Goal: Use online tool/utility: Use online tool/utility

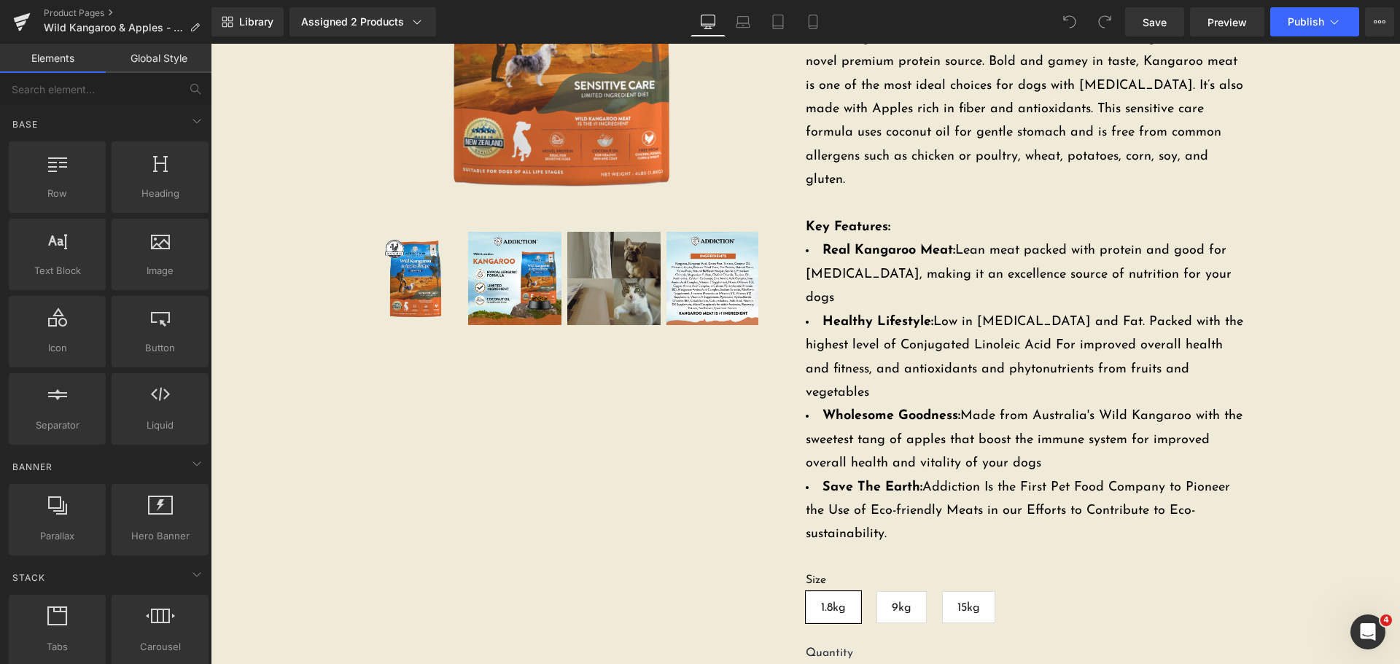
scroll to position [511, 0]
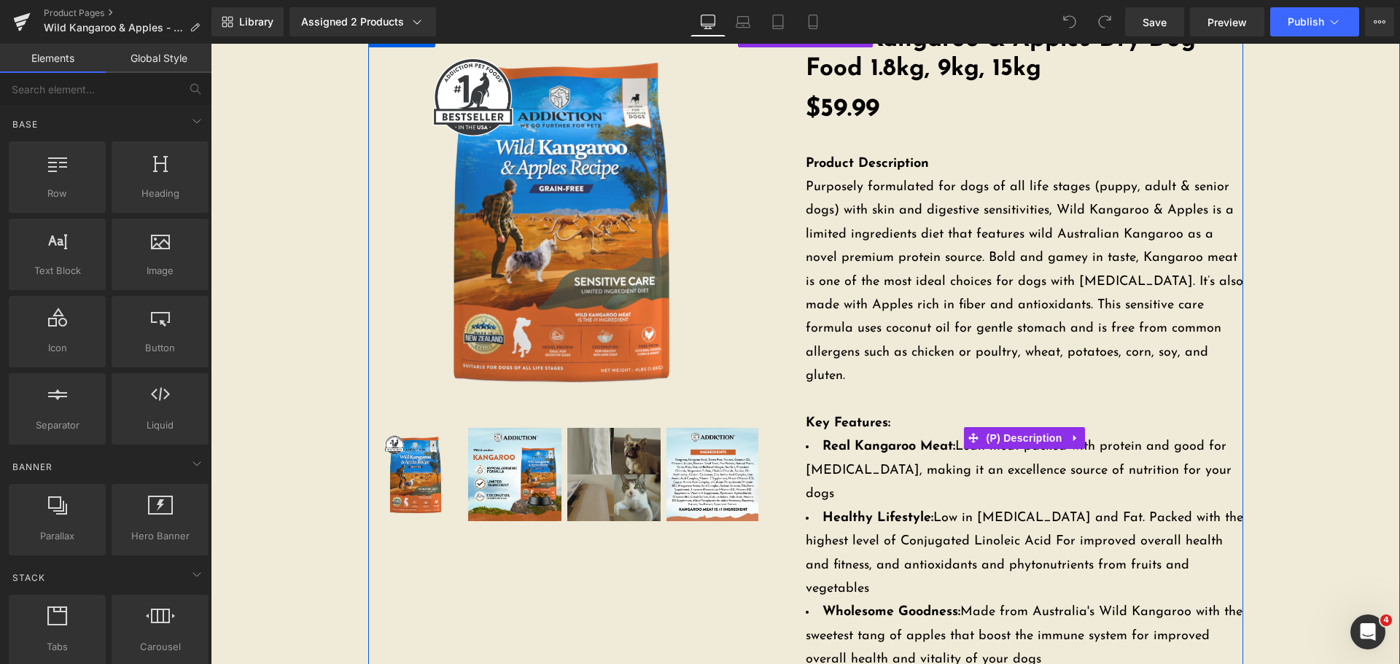
scroll to position [0, 0]
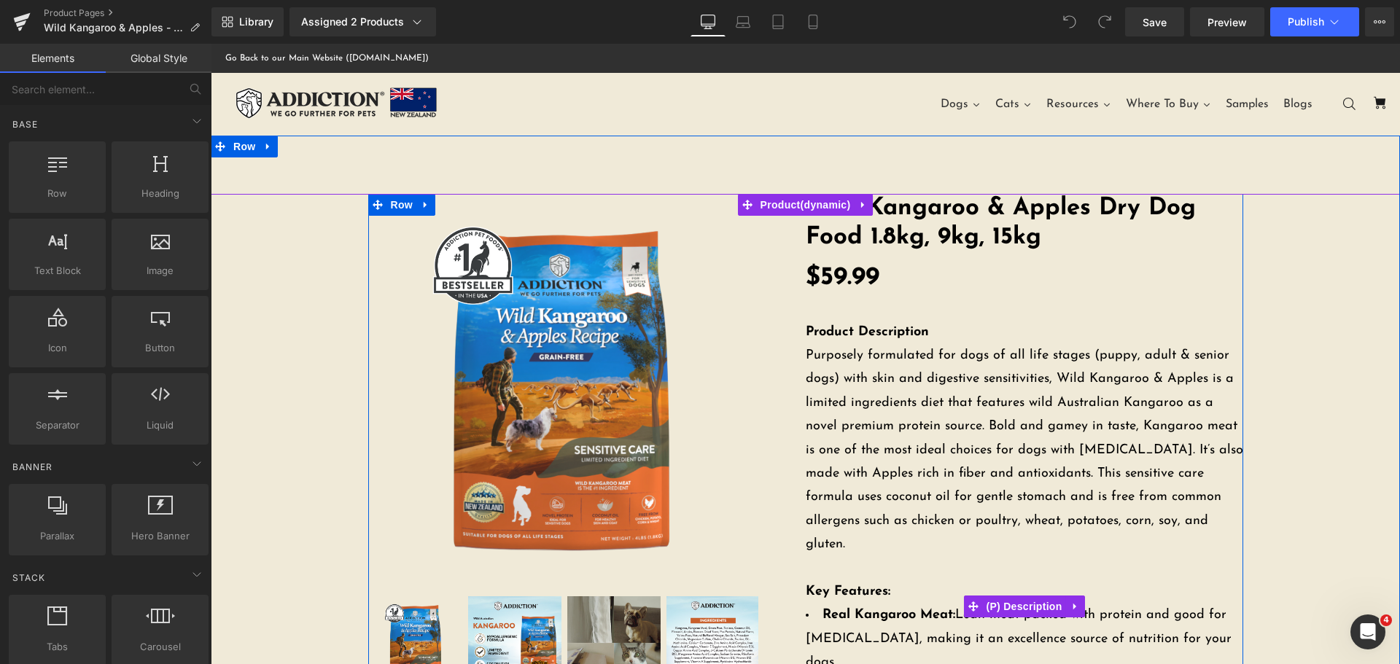
click at [1095, 431] on p "Product Description Purposely formulated for dogs of all life stages (puppy, ad…" at bounding box center [1025, 439] width 438 height 284
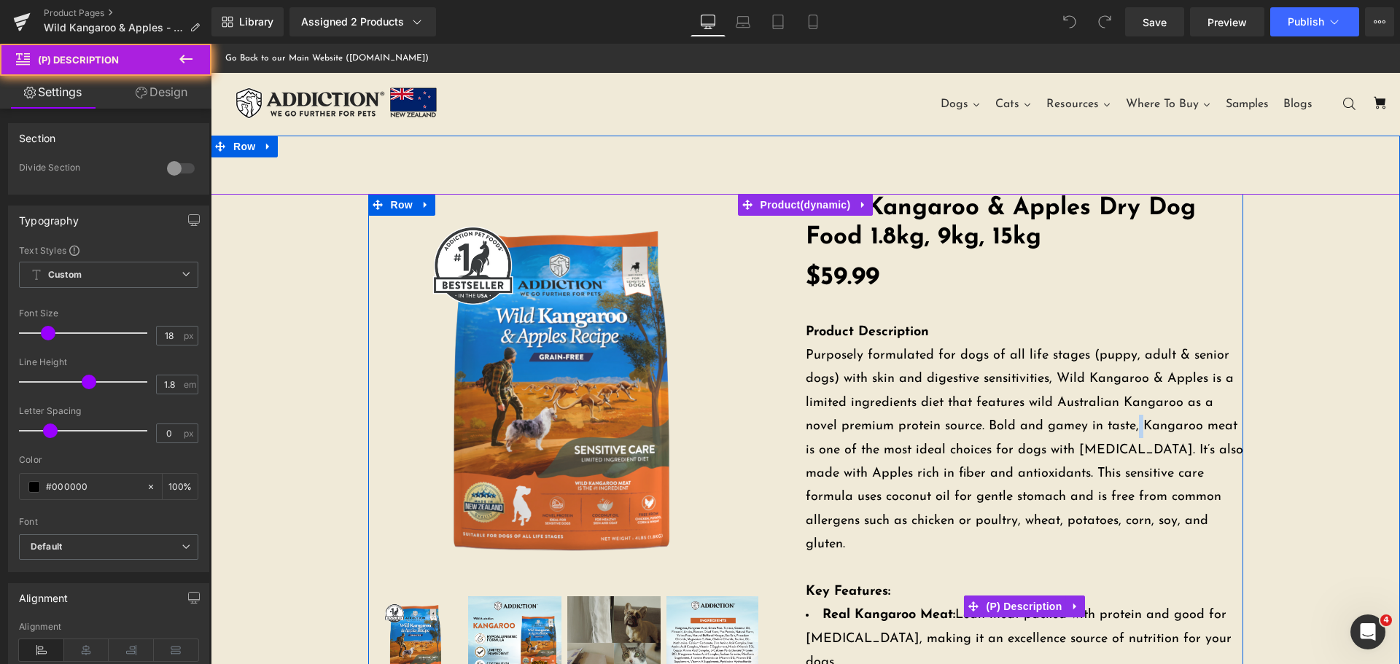
click at [1095, 431] on p "Product Description Purposely formulated for dogs of all life stages (puppy, ad…" at bounding box center [1025, 439] width 438 height 284
click at [1194, 424] on p "Product Description Purposely formulated for dogs of all life stages (puppy, ad…" at bounding box center [1025, 439] width 438 height 284
click at [1196, 426] on p "Product Description Purposely formulated for dogs of all life stages (puppy, ad…" at bounding box center [1025, 439] width 438 height 284
click at [1214, 426] on p "Product Description Purposely formulated for dogs of all life stages (puppy, ad…" at bounding box center [1025, 439] width 438 height 284
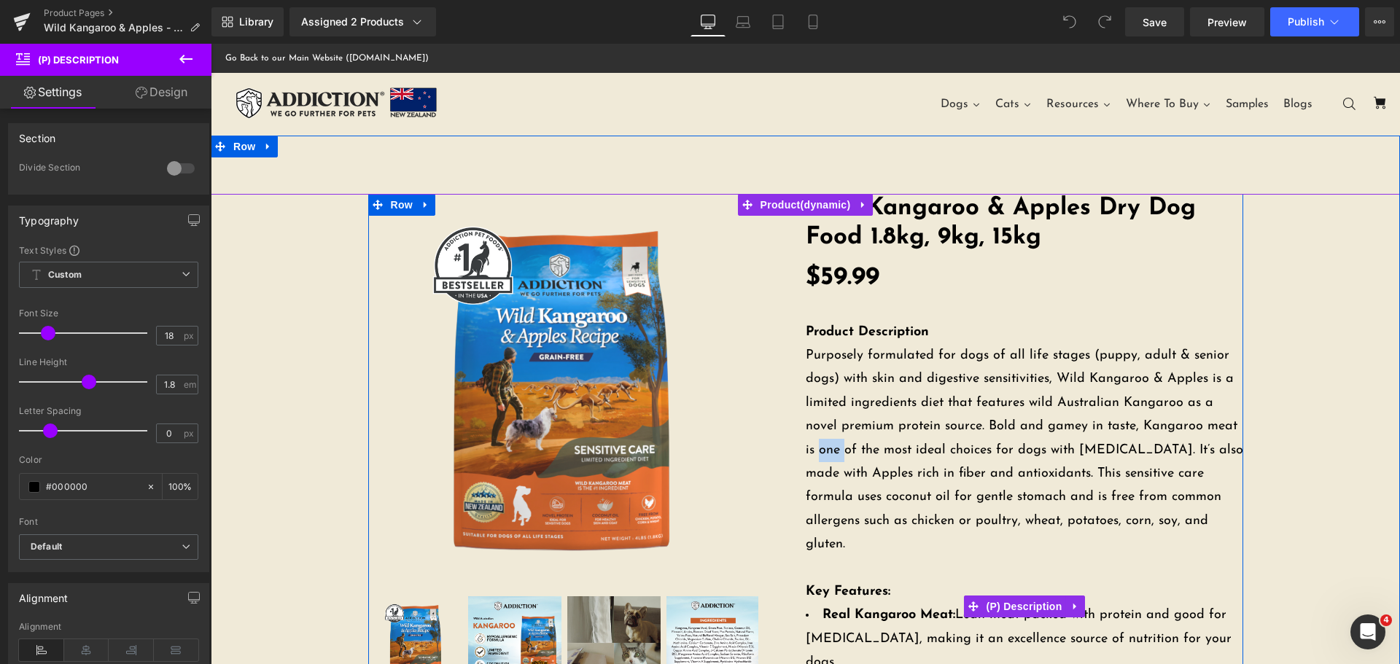
click at [1214, 426] on p "Product Description Purposely formulated for dogs of all life stages (puppy, ad…" at bounding box center [1025, 439] width 438 height 284
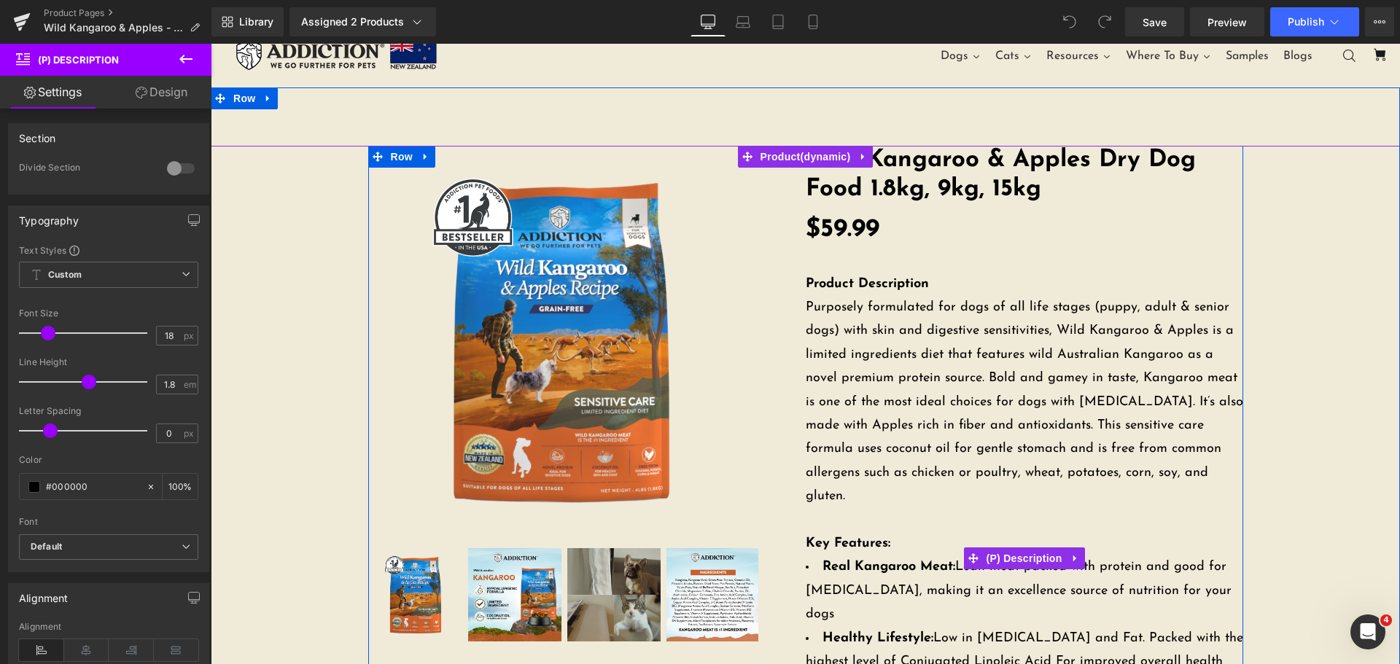
scroll to position [73, 0]
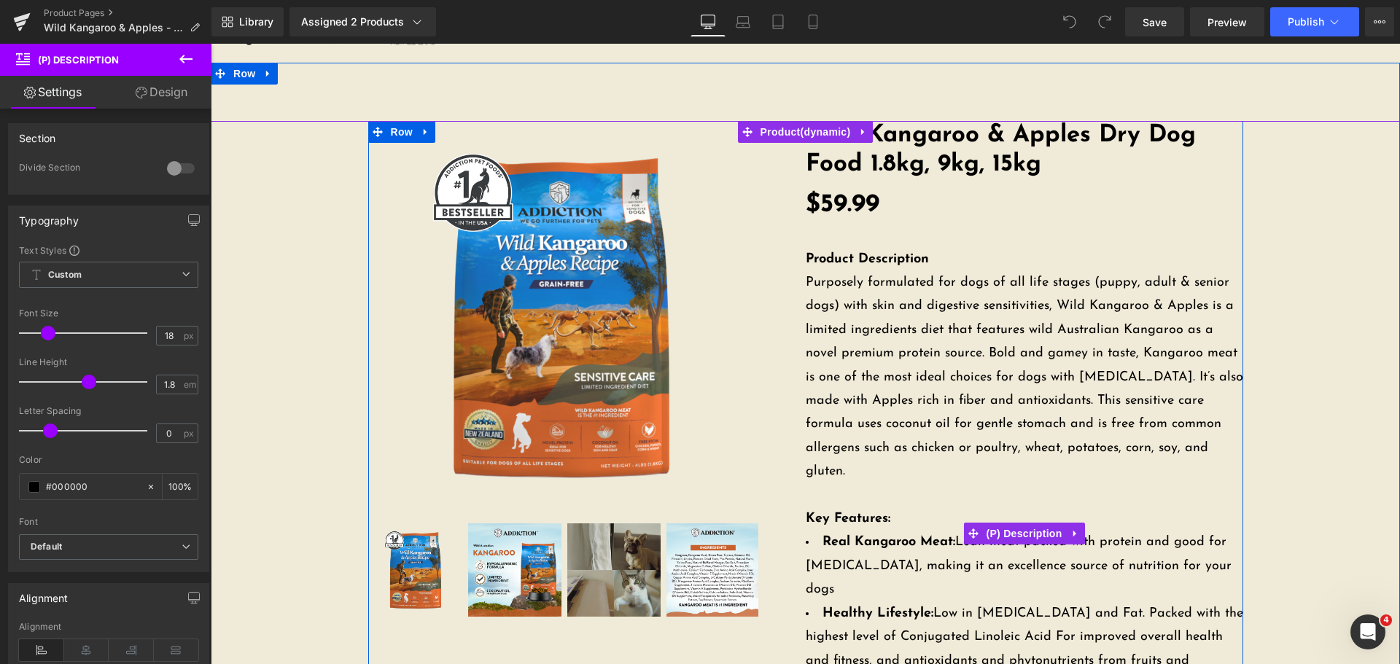
click at [1194, 329] on p "Product Description Purposely formulated for dogs of all life stages (puppy, ad…" at bounding box center [1025, 366] width 438 height 284
click at [1200, 352] on p "Product Description Purposely formulated for dogs of all life stages (puppy, ad…" at bounding box center [1025, 366] width 438 height 284
click at [1208, 354] on p "Product Description Purposely formulated for dogs of all life stages (puppy, ad…" at bounding box center [1025, 366] width 438 height 284
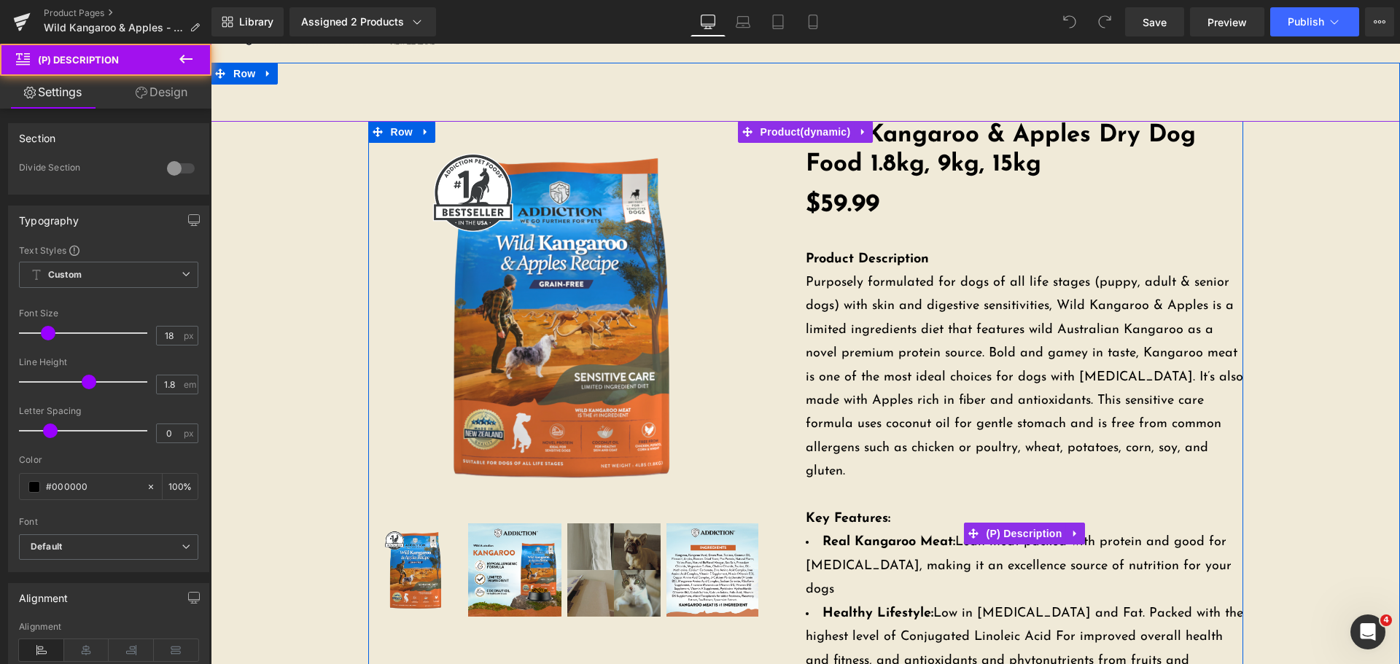
click at [1208, 354] on p "Product Description Purposely formulated for dogs of all life stages (puppy, ad…" at bounding box center [1025, 366] width 438 height 284
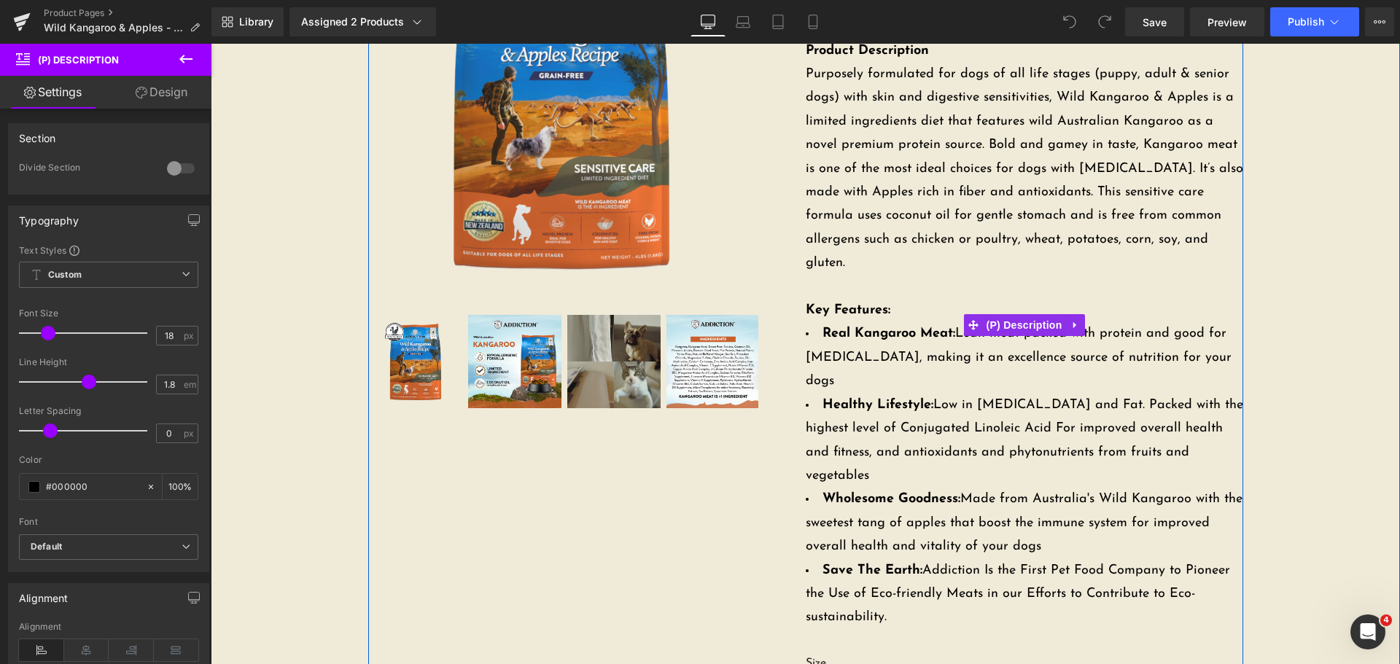
scroll to position [292, 0]
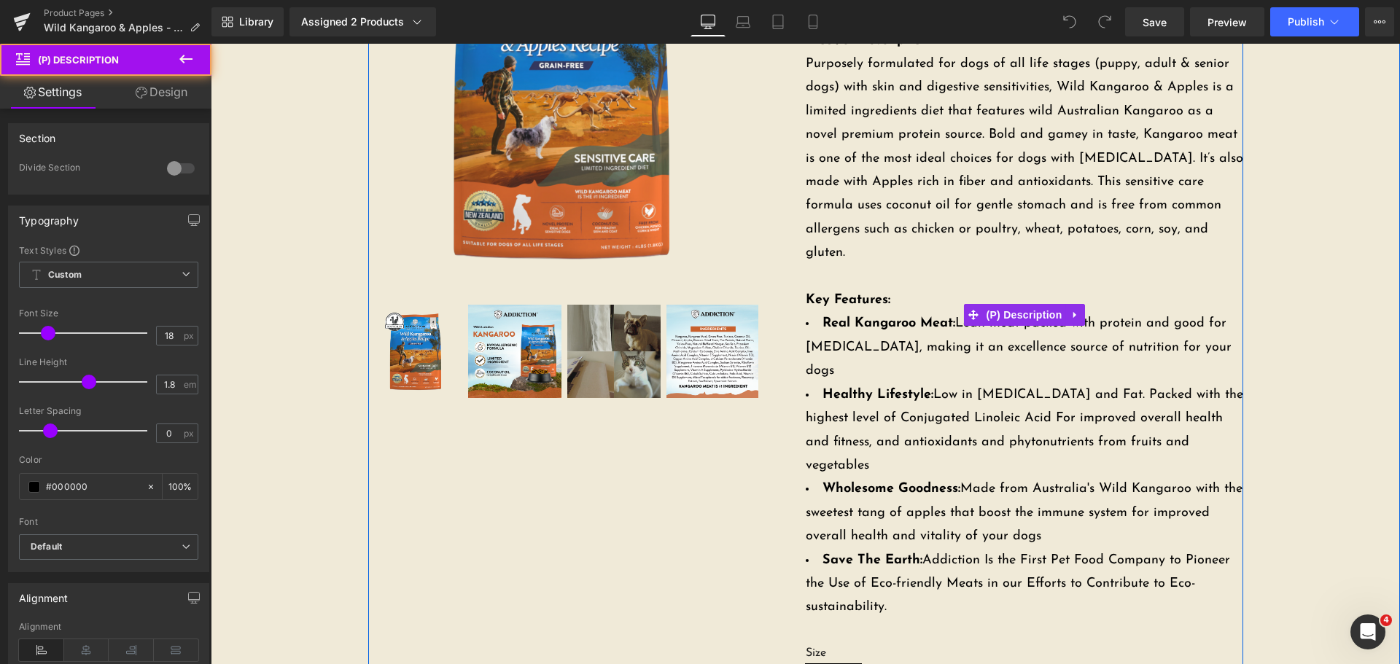
click at [1093, 241] on p "Product Description Purposely formulated for dogs of all life stages (puppy, ad…" at bounding box center [1025, 147] width 438 height 284
click at [1097, 191] on p "Product Description Purposely formulated for dogs of all life stages (puppy, ad…" at bounding box center [1025, 147] width 438 height 284
click at [1103, 194] on p "Product Description Purposely formulated for dogs of all life stages (puppy, ad…" at bounding box center [1025, 147] width 438 height 284
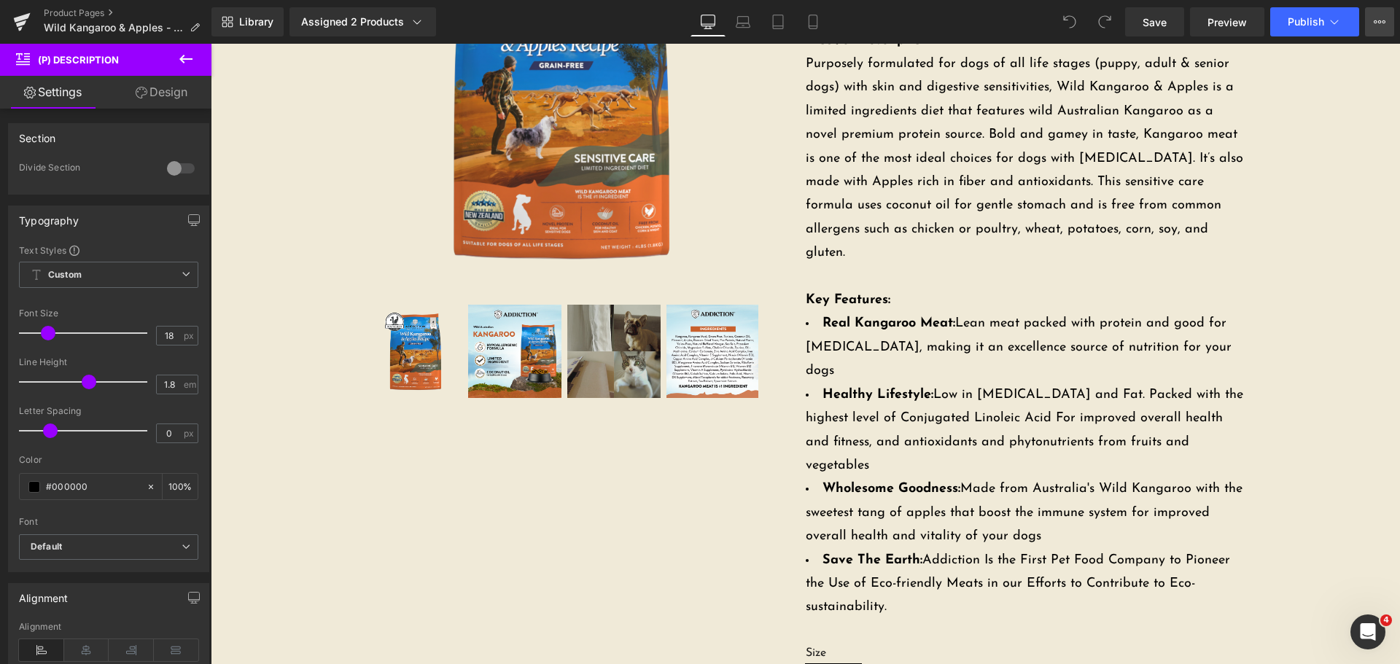
click at [1380, 27] on icon at bounding box center [1380, 22] width 12 height 12
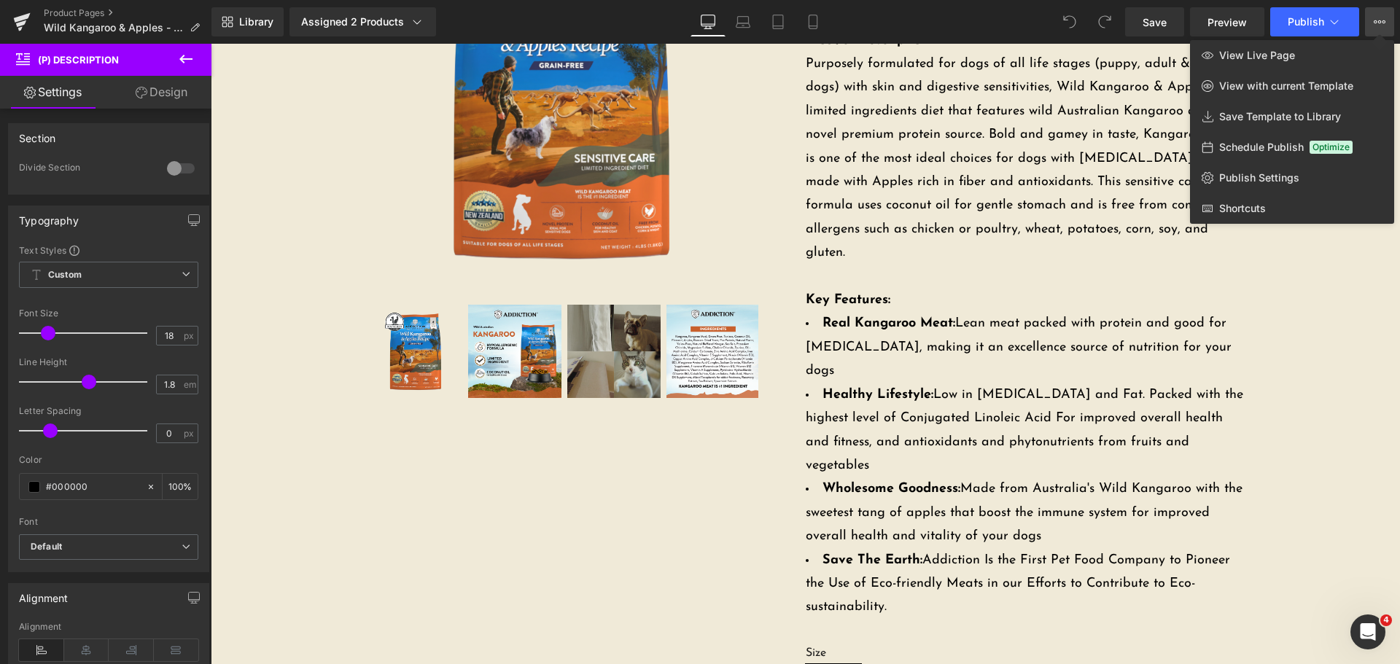
click at [1082, 256] on div at bounding box center [806, 354] width 1190 height 621
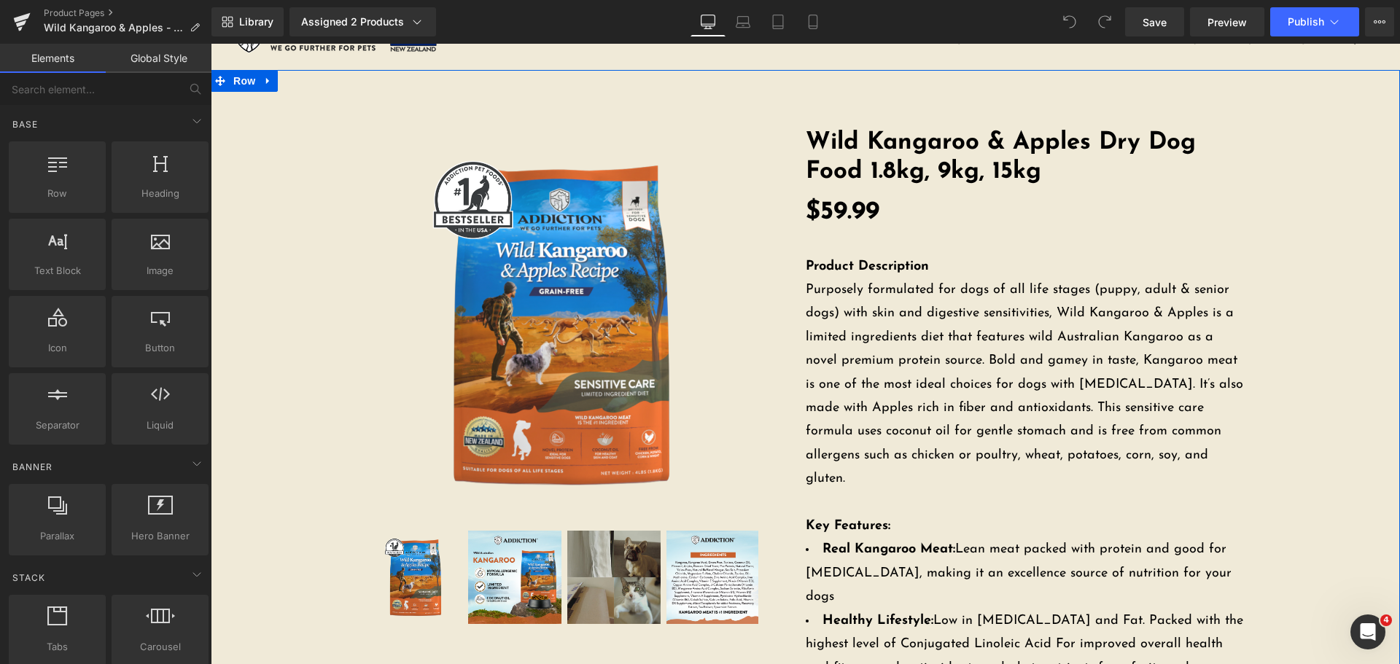
scroll to position [0, 0]
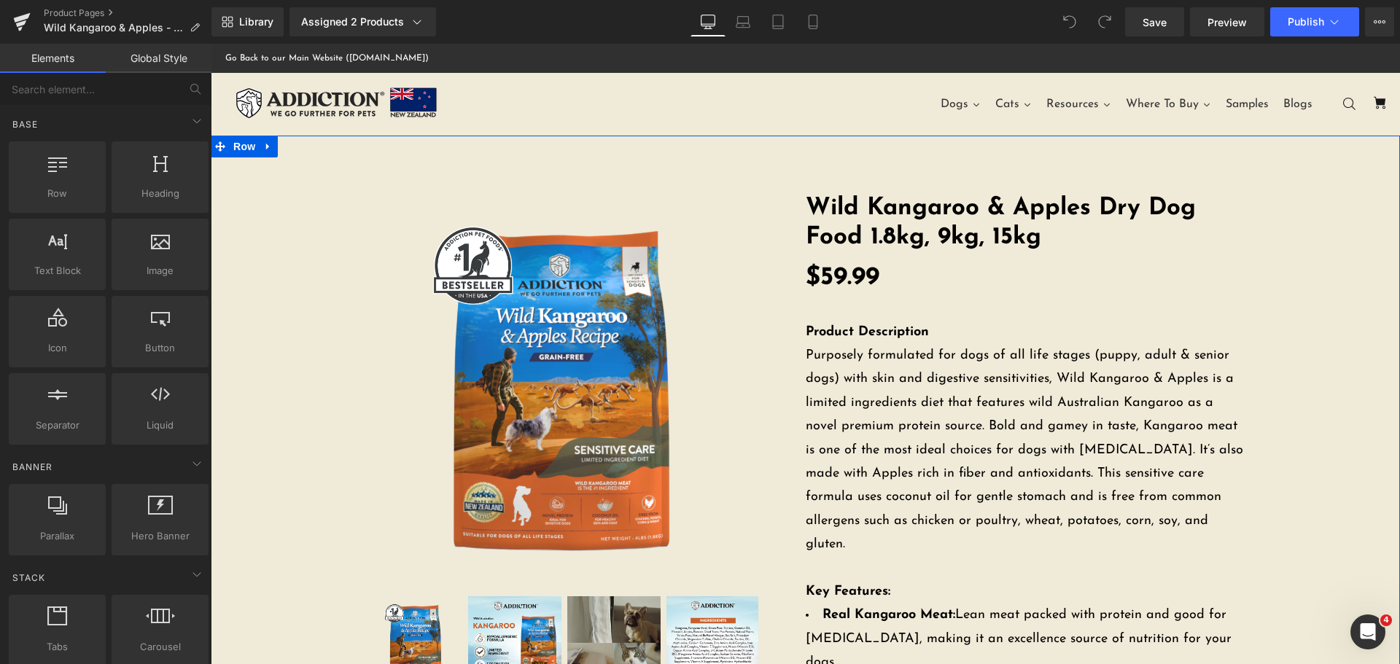
click at [985, 403] on p "Product Description Purposely formulated for dogs of all life stages (puppy, ad…" at bounding box center [1025, 439] width 438 height 284
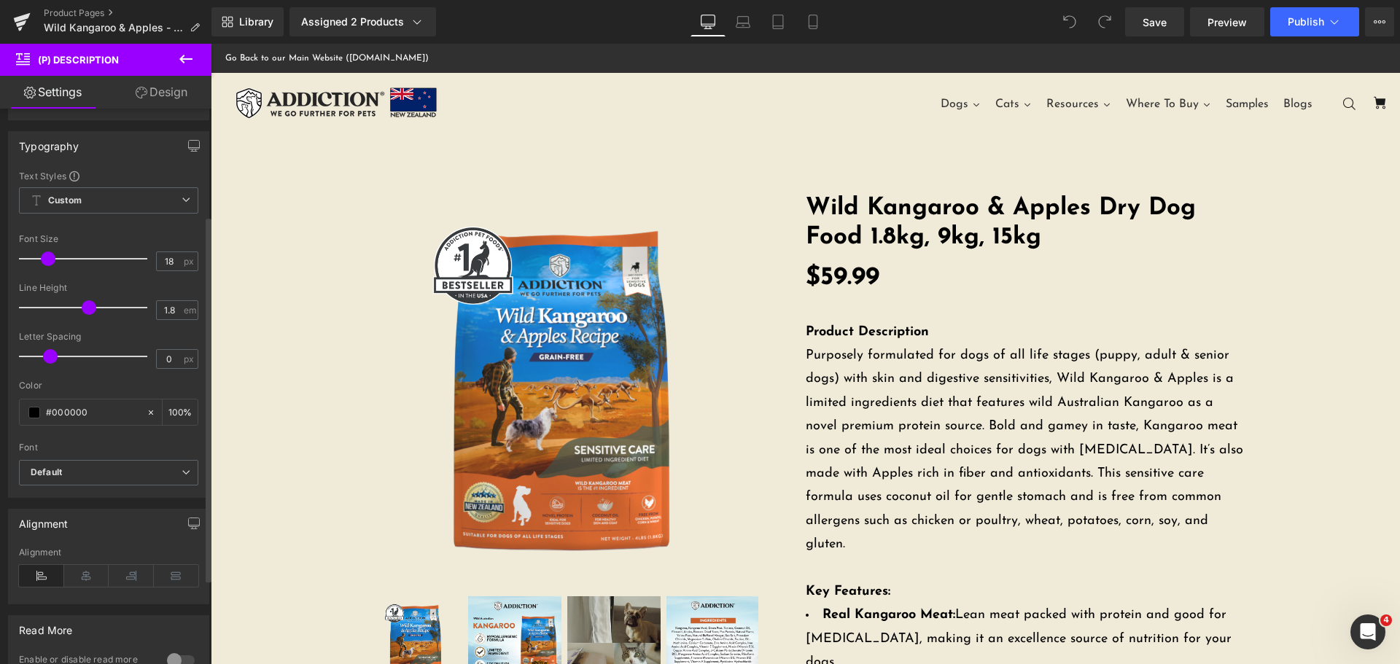
scroll to position [73, 0]
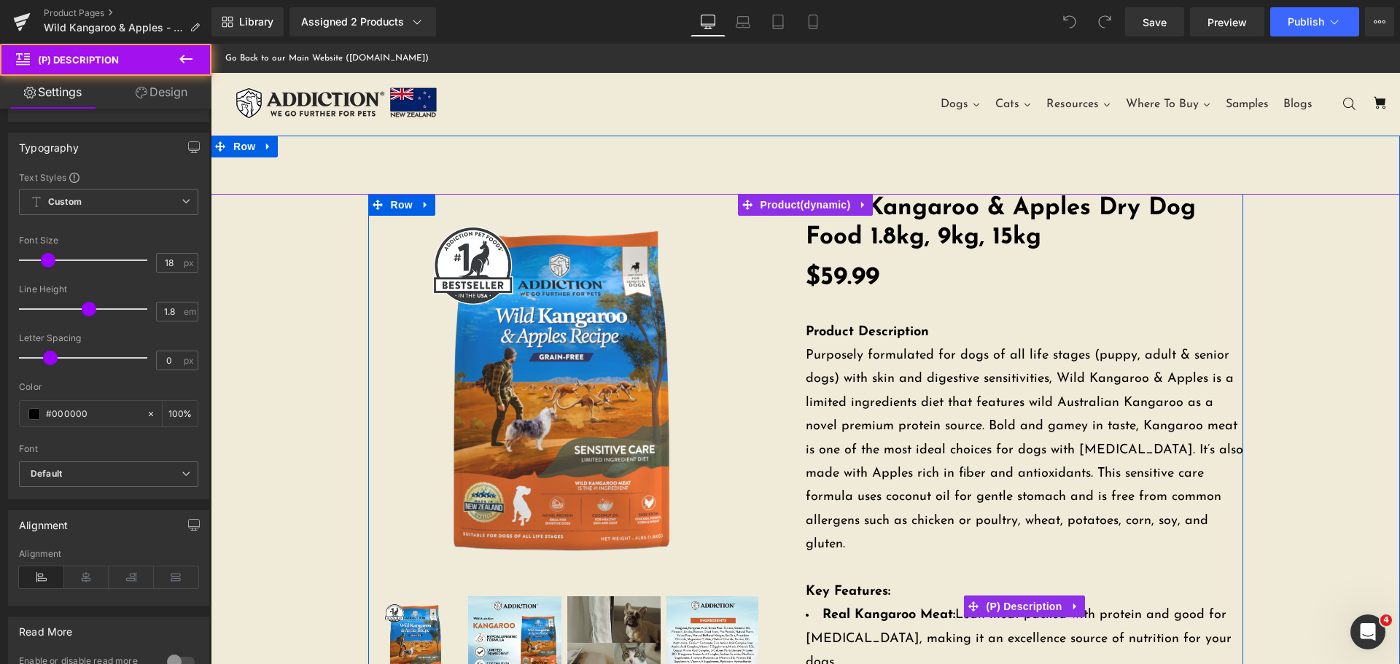
click at [880, 424] on p "Product Description Purposely formulated for dogs of all life stages (puppy, ad…" at bounding box center [1025, 439] width 438 height 284
click at [1110, 423] on p "Product Description Purposely formulated for dogs of all life stages (puppy, ad…" at bounding box center [1025, 439] width 438 height 284
click at [1204, 423] on p "Product Description Purposely formulated for dogs of all life stages (puppy, ad…" at bounding box center [1025, 439] width 438 height 284
click at [1208, 427] on p "Product Description Purposely formulated for dogs of all life stages (puppy, ad…" at bounding box center [1025, 439] width 438 height 284
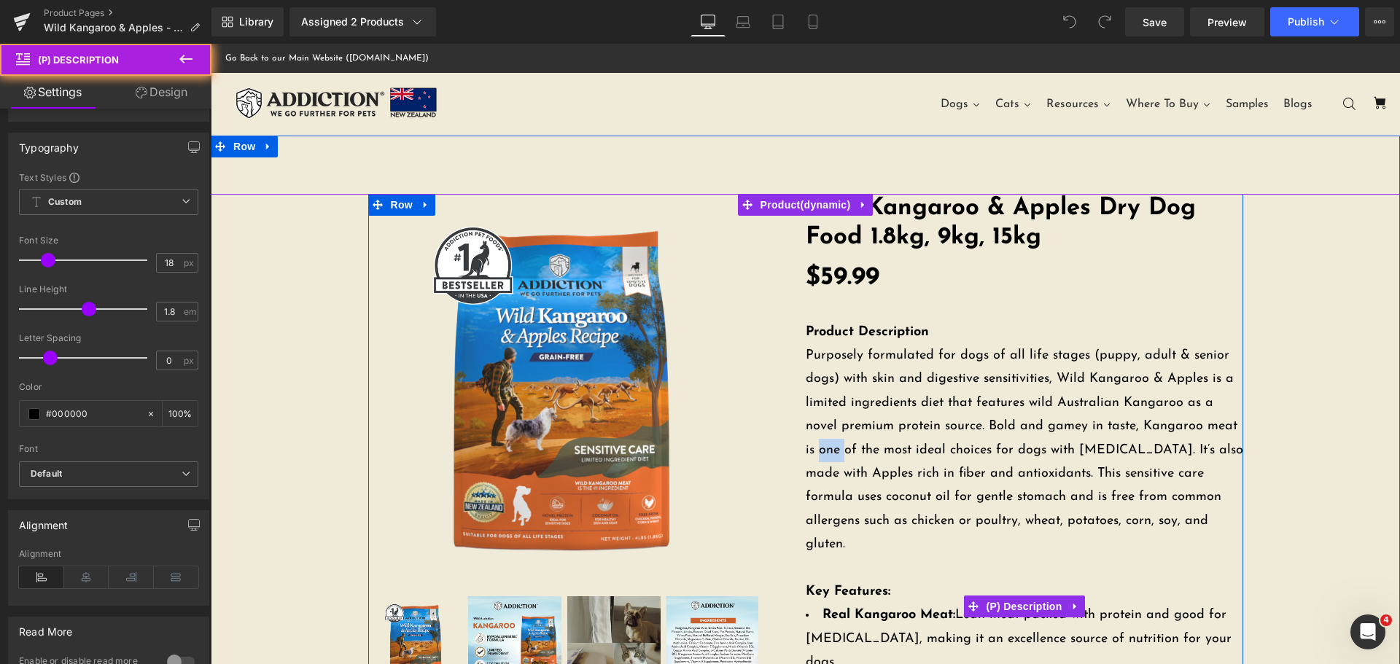
click at [1208, 427] on p "Product Description Purposely formulated for dogs of all life stages (puppy, ad…" at bounding box center [1025, 439] width 438 height 284
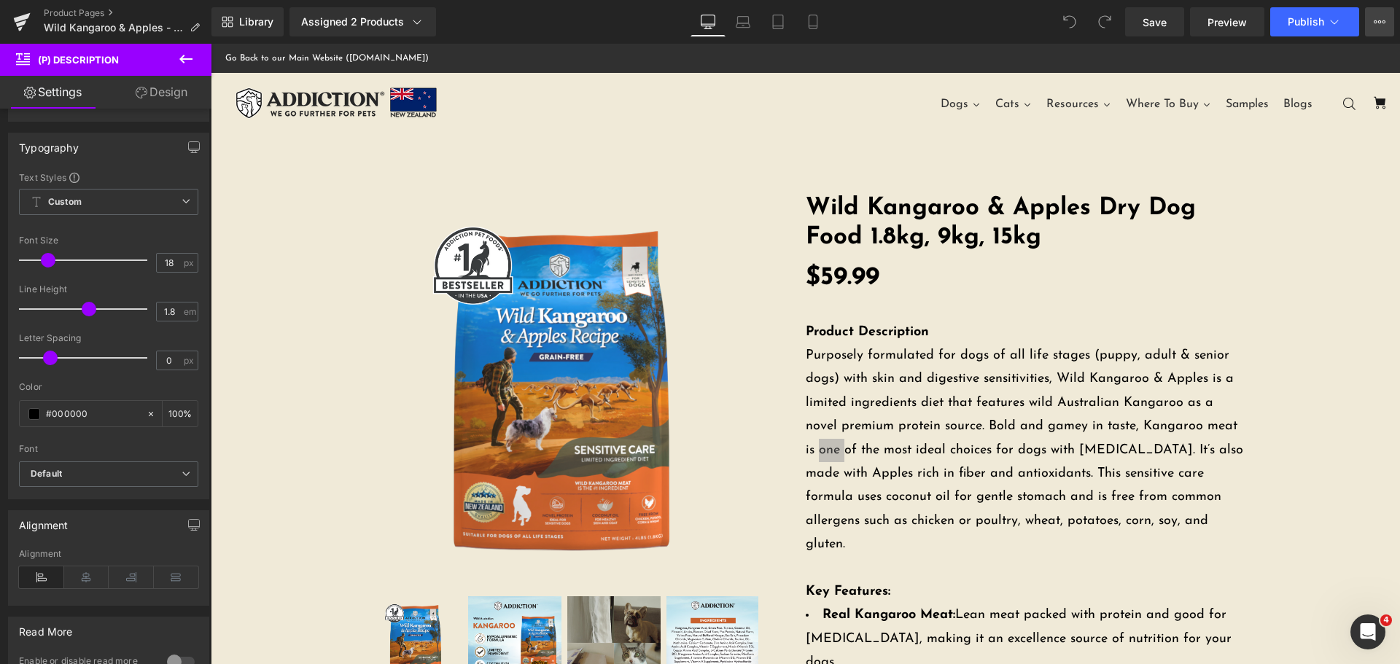
click at [1386, 19] on button "View Live Page View with current Template Save Template to Library Schedule Pub…" at bounding box center [1379, 21] width 29 height 29
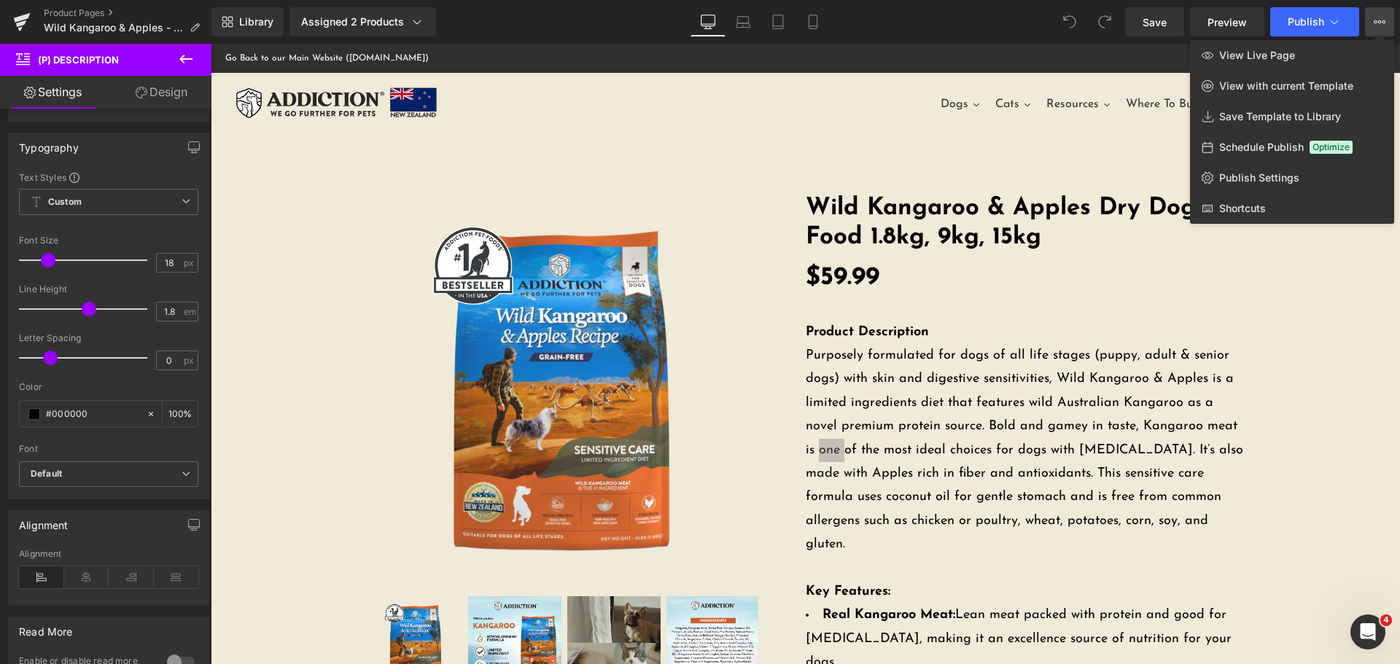
click at [995, 282] on div at bounding box center [806, 354] width 1190 height 621
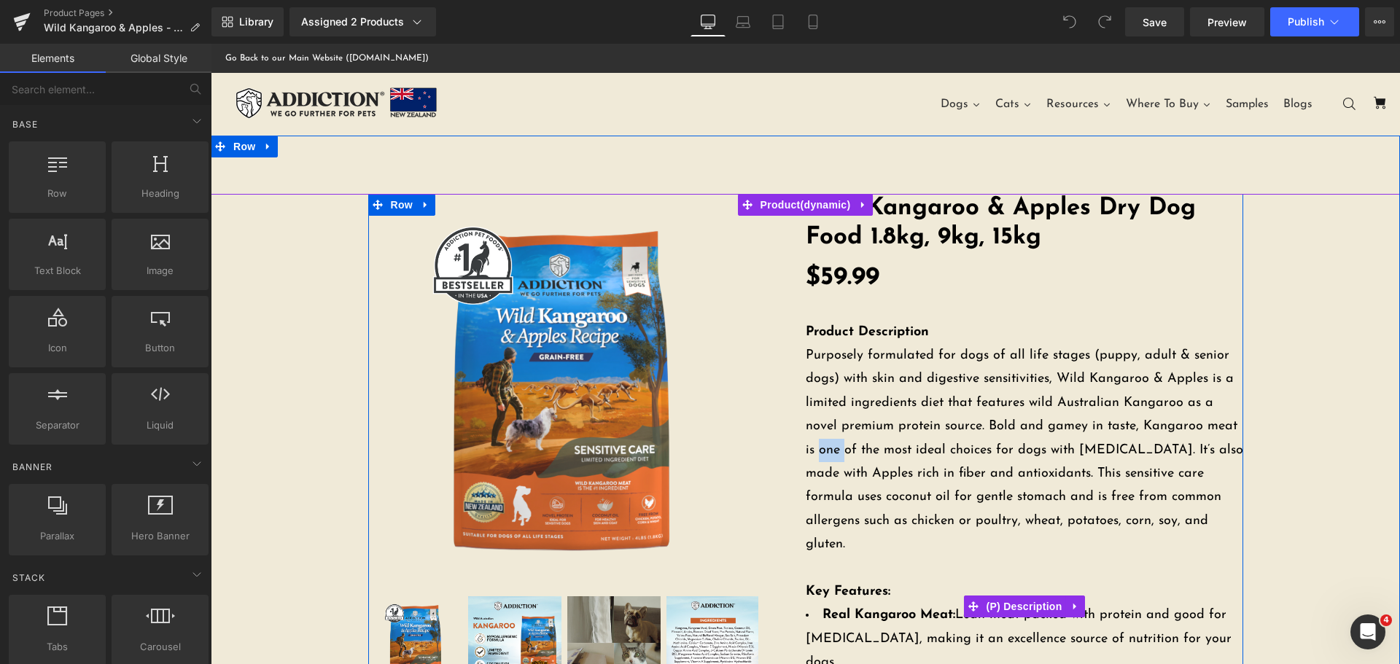
click at [971, 385] on p "Product Description Purposely formulated for dogs of all life stages (puppy, ad…" at bounding box center [1025, 439] width 438 height 284
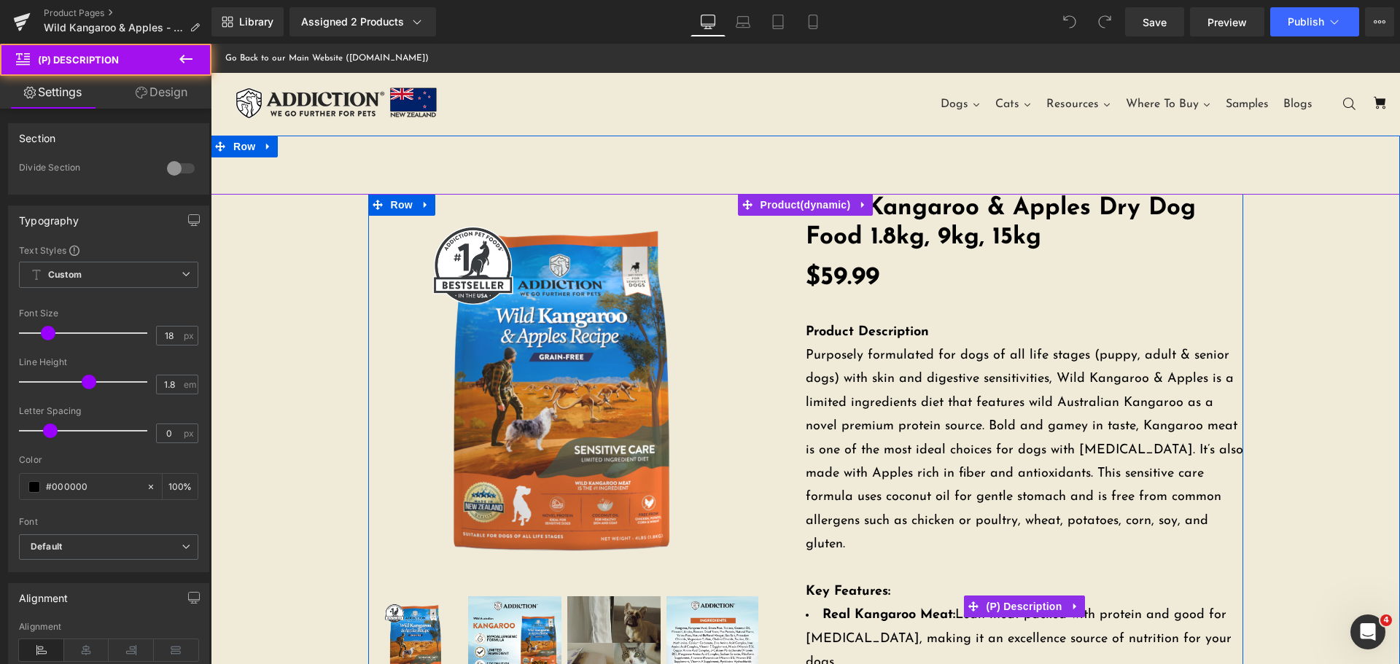
click at [920, 288] on div "$0 $59.99" at bounding box center [1025, 280] width 438 height 19
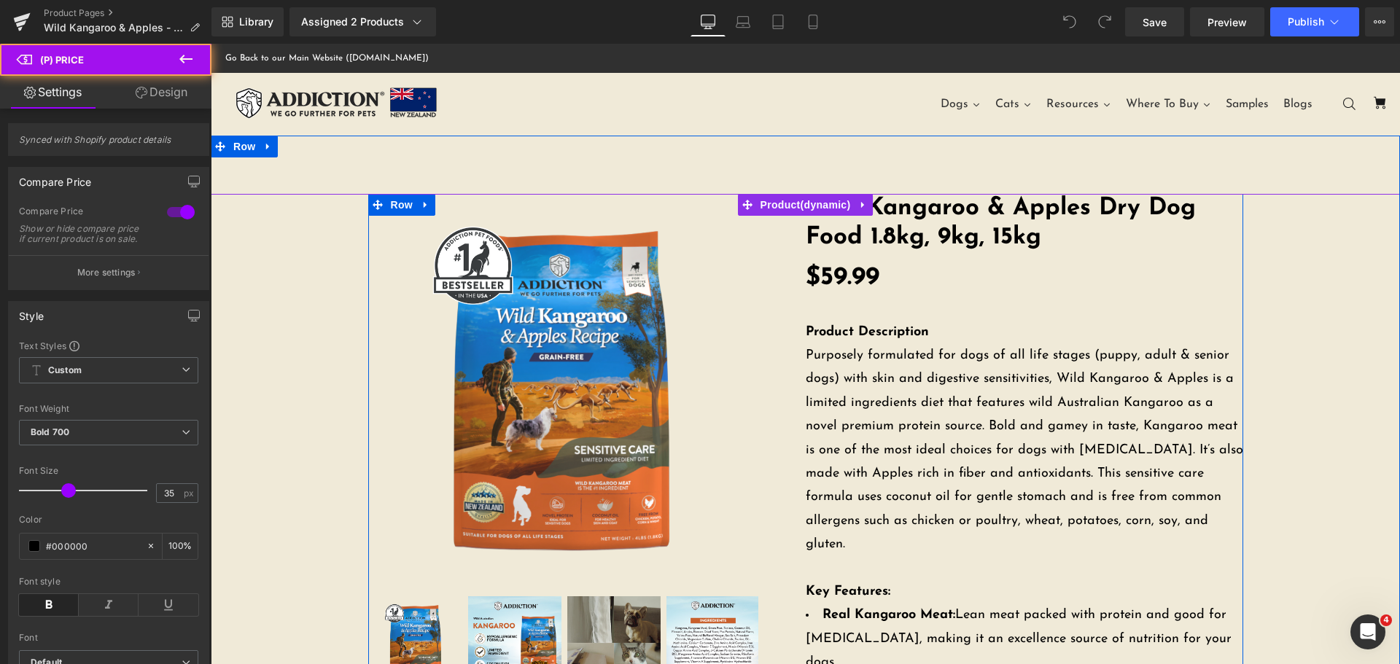
click at [894, 348] on p "Product Description Purposely formulated for dogs of all life stages (puppy, ad…" at bounding box center [1025, 439] width 438 height 284
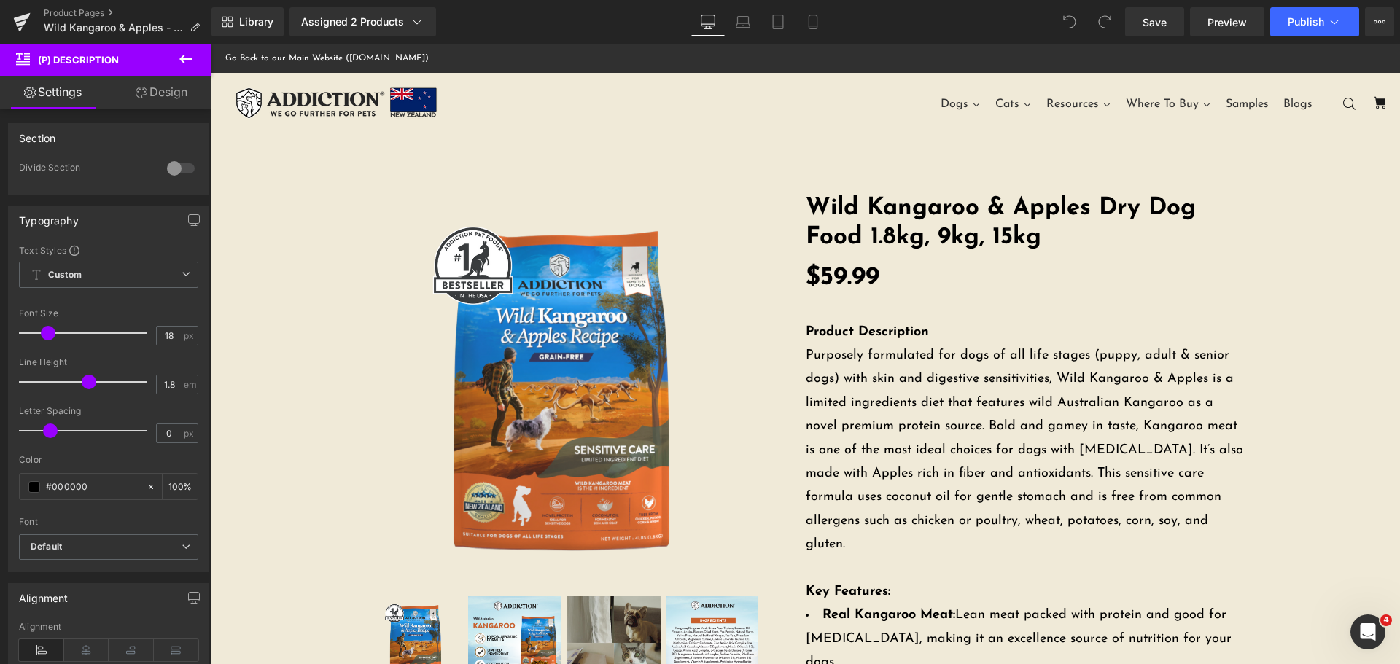
click at [21, 62] on icon at bounding box center [23, 58] width 14 height 14
click at [141, 96] on icon at bounding box center [142, 93] width 12 height 12
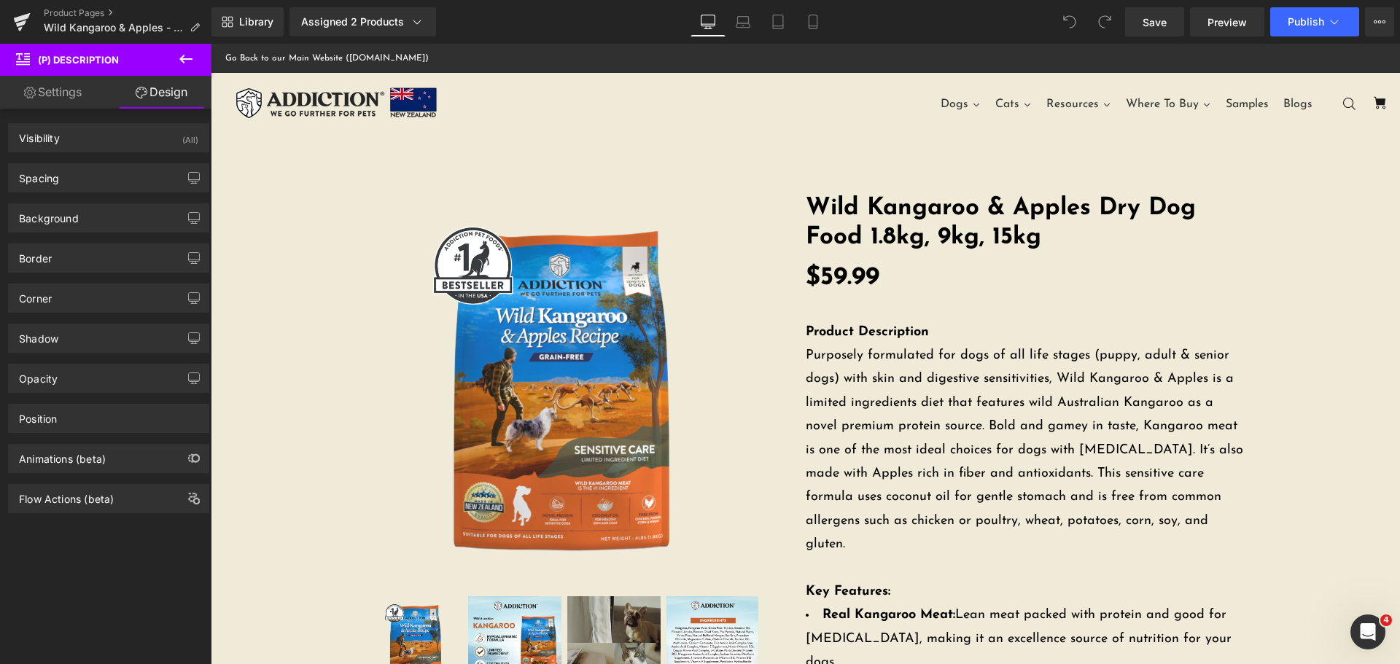
click at [72, 95] on link "Settings" at bounding box center [53, 92] width 106 height 33
type input "100"
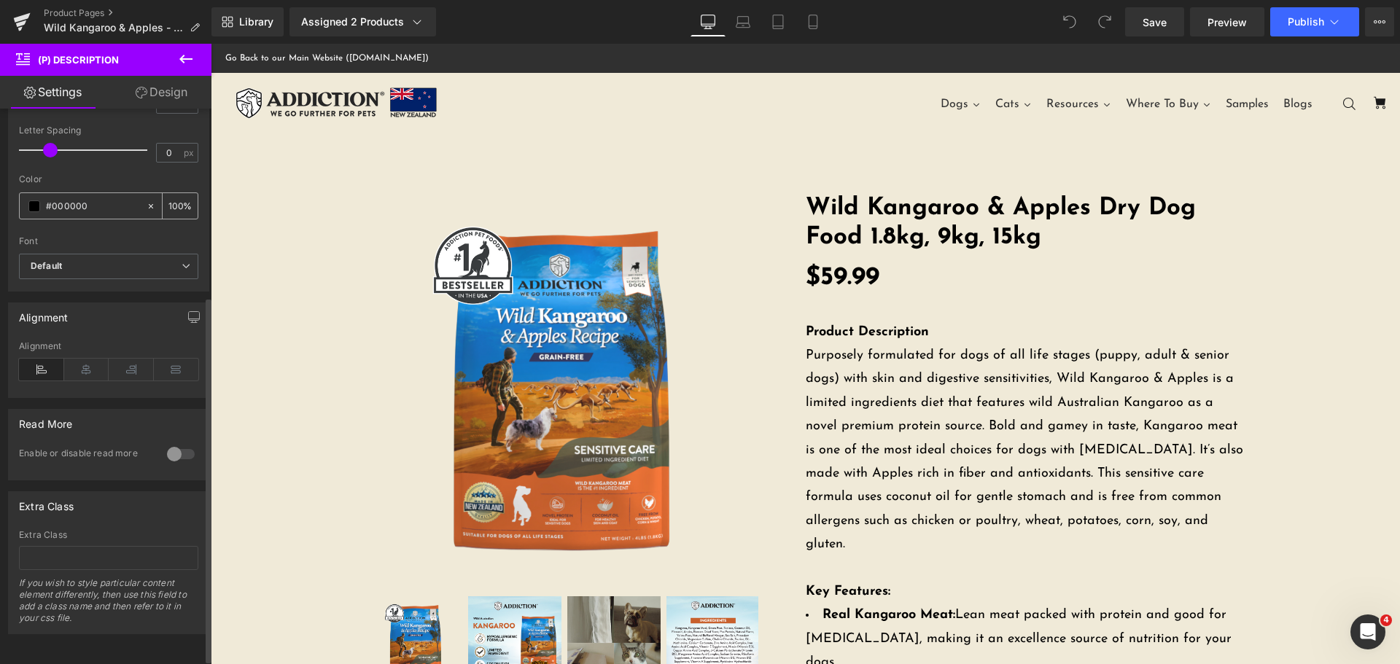
scroll to position [292, 0]
click at [162, 99] on link "Design" at bounding box center [162, 92] width 106 height 33
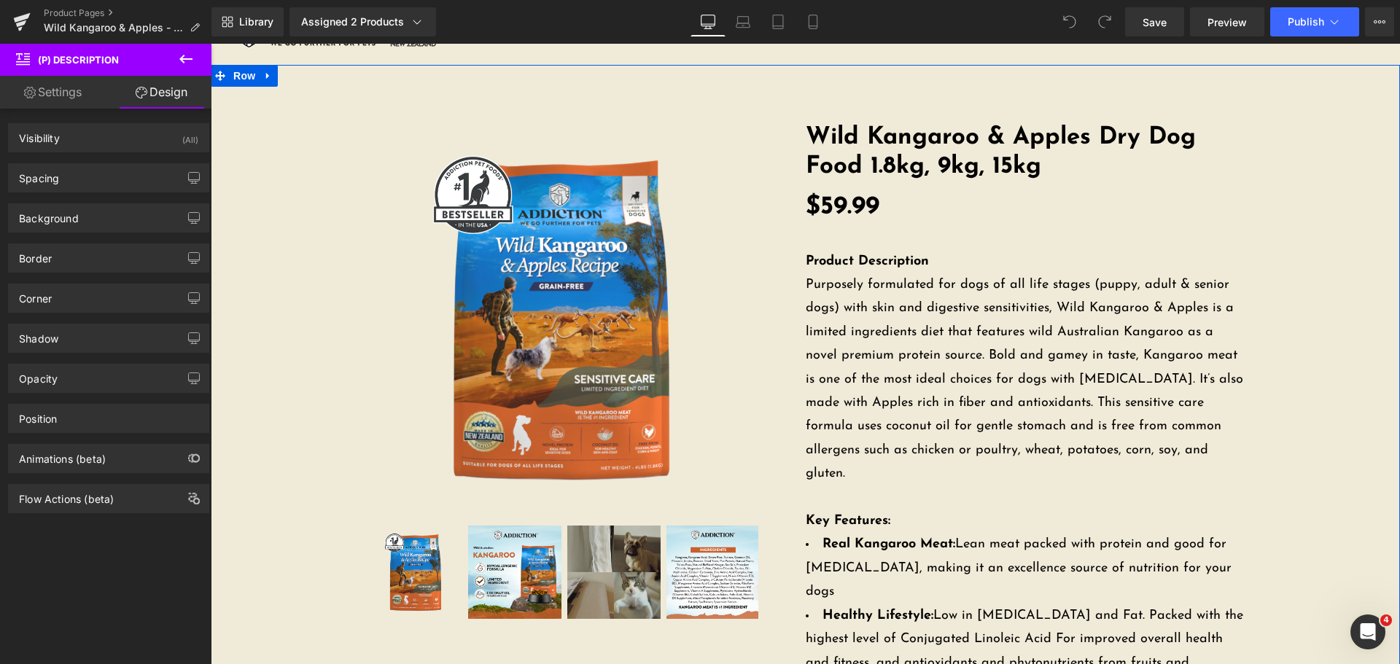
scroll to position [0, 0]
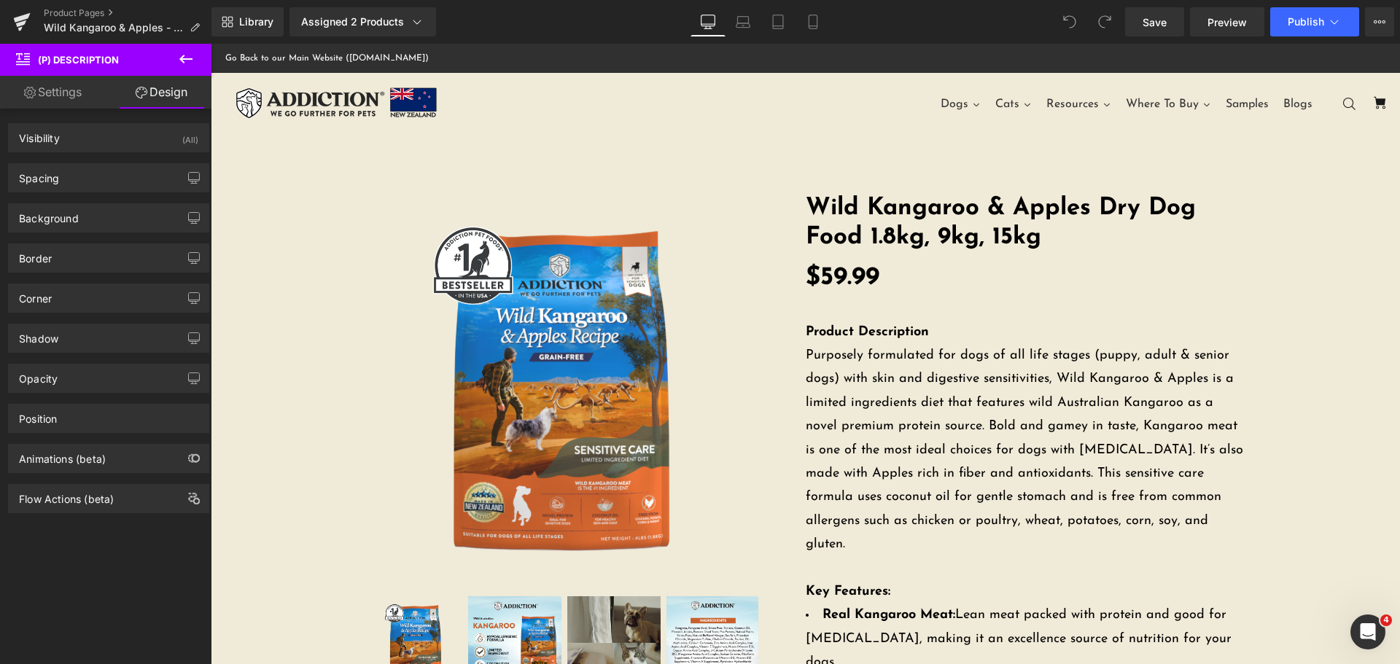
click at [19, 60] on icon at bounding box center [23, 58] width 14 height 14
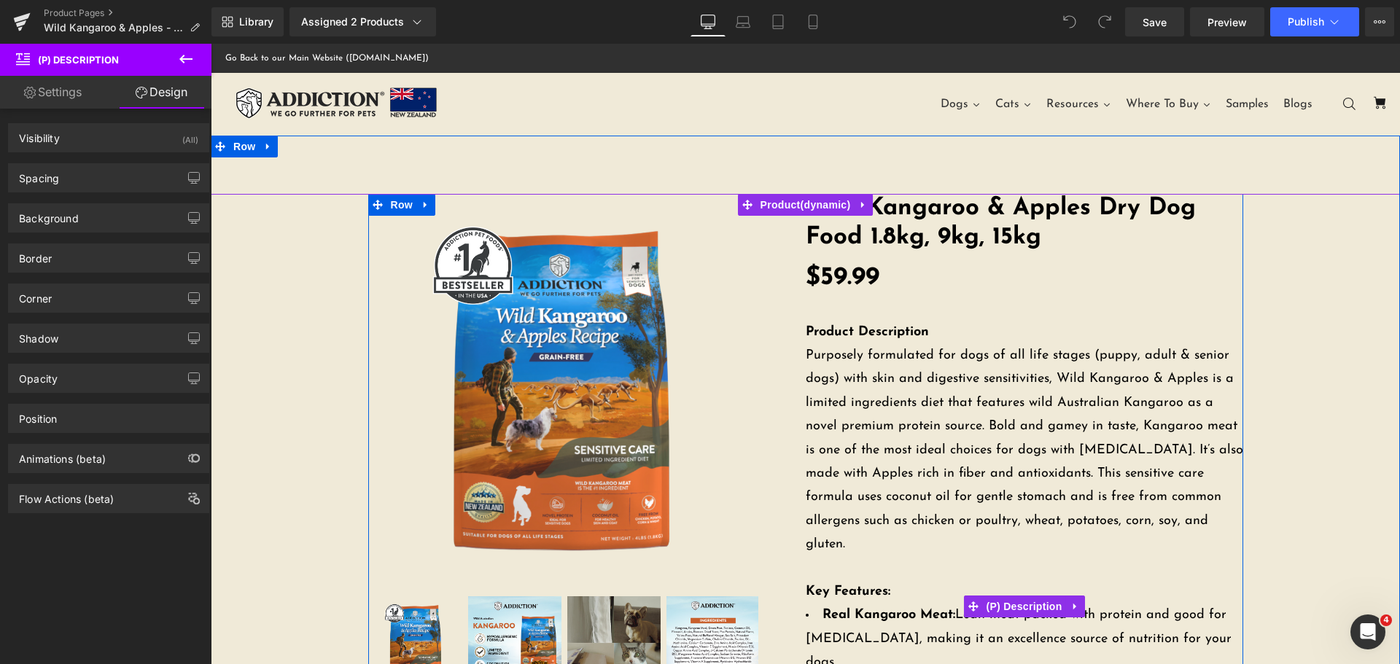
click at [907, 366] on p "Product Description Purposely formulated for dogs of all life stages (puppy, ad…" at bounding box center [1025, 439] width 438 height 284
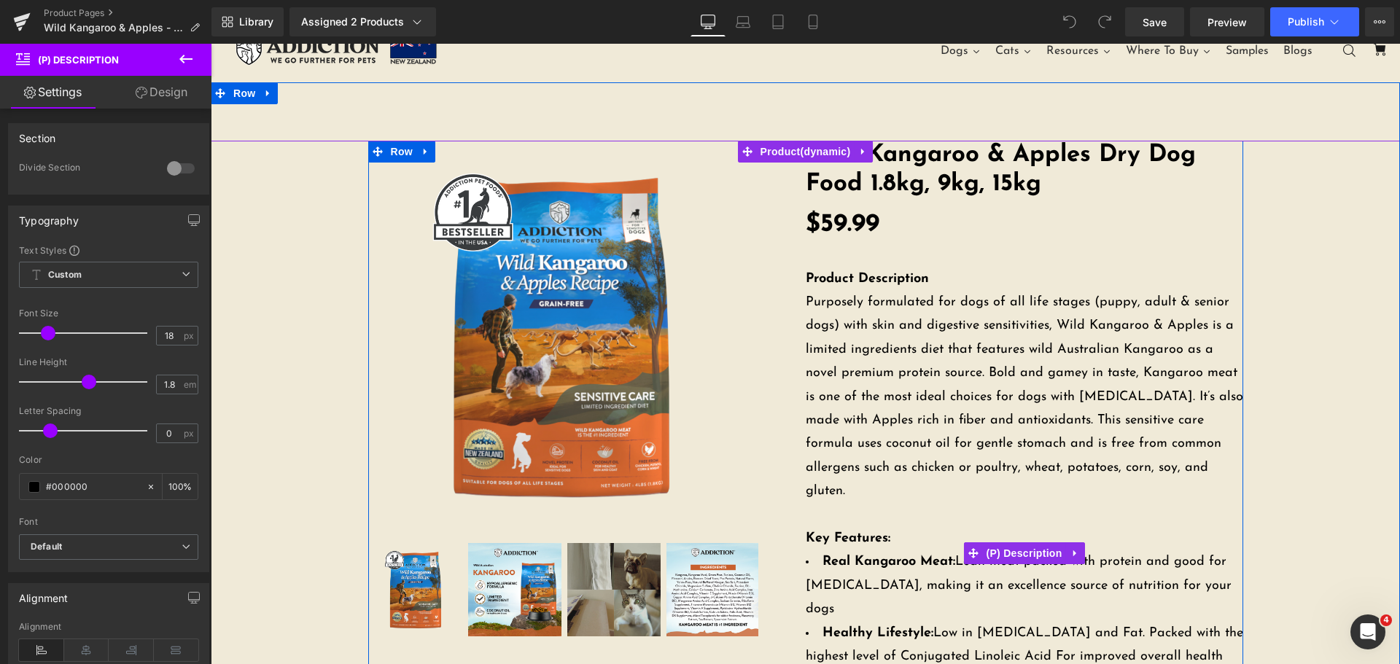
scroll to position [73, 0]
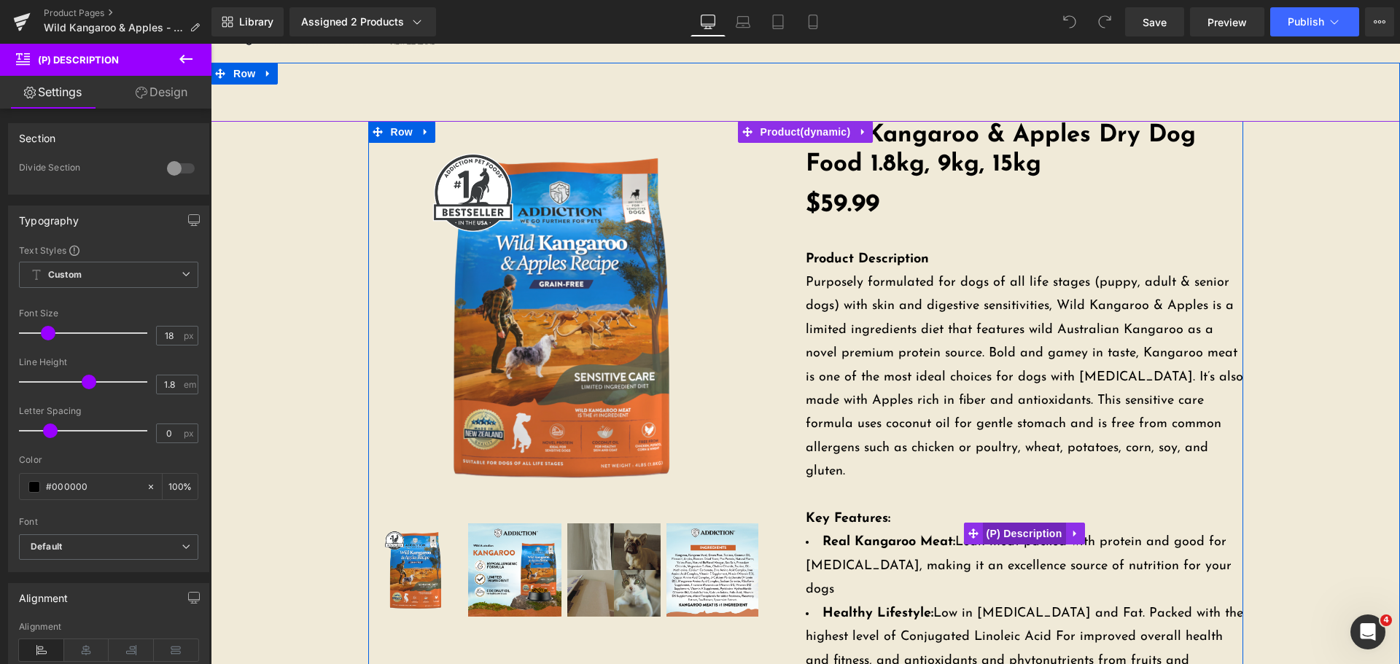
click at [1017, 523] on span "(P) Description" at bounding box center [1023, 534] width 83 height 22
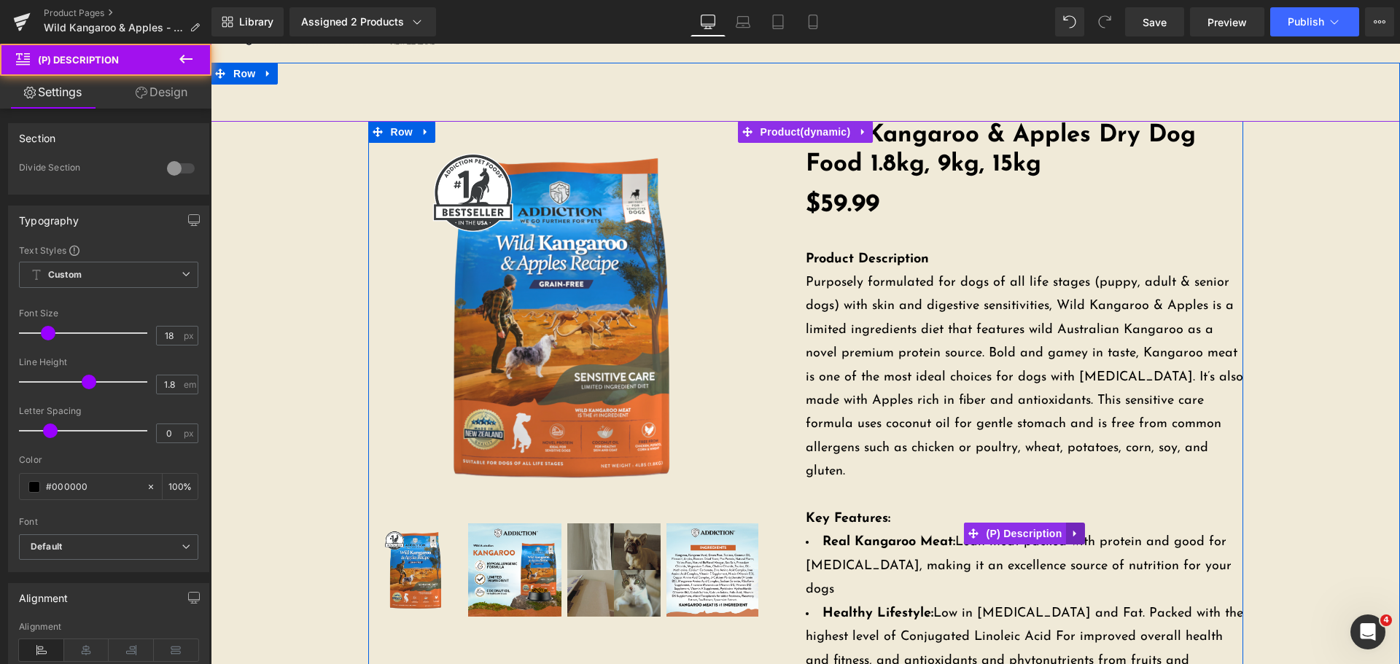
click at [1073, 531] on icon at bounding box center [1074, 534] width 3 height 7
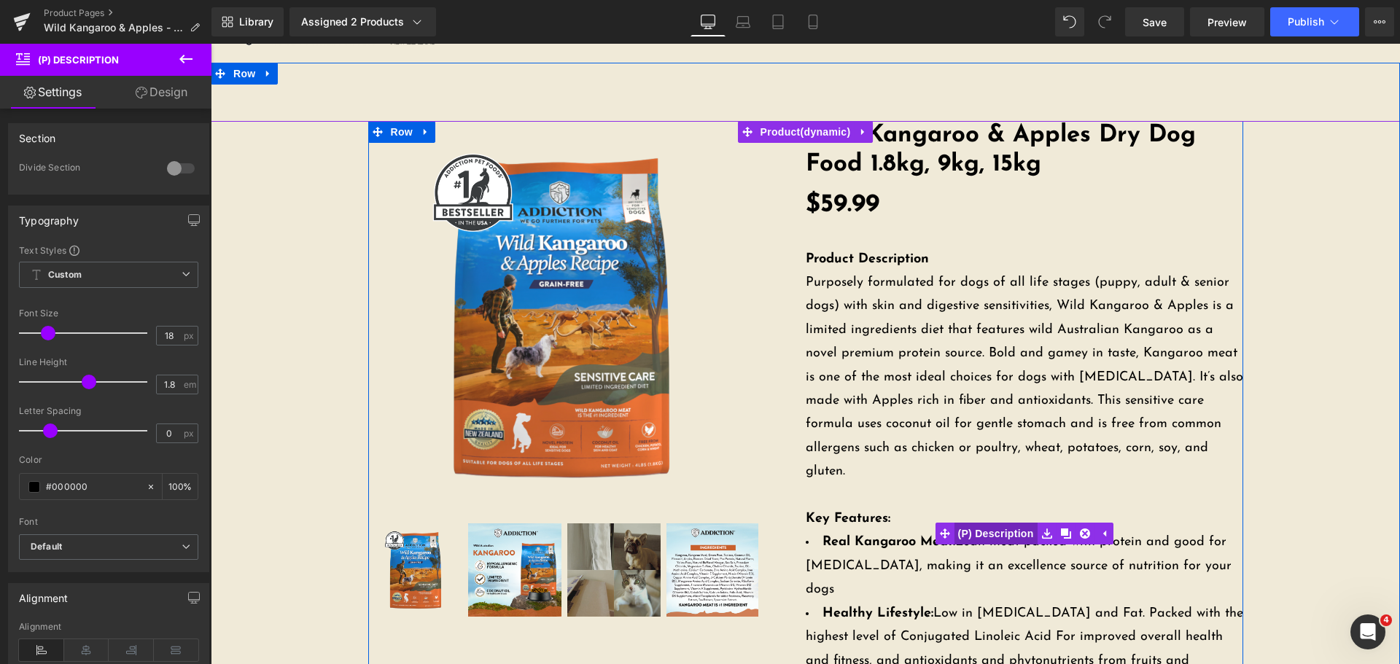
click at [987, 523] on span "(P) Description" at bounding box center [995, 534] width 83 height 22
click at [1071, 528] on icon at bounding box center [1076, 533] width 10 height 11
click at [999, 523] on span "(P) Description" at bounding box center [995, 534] width 83 height 22
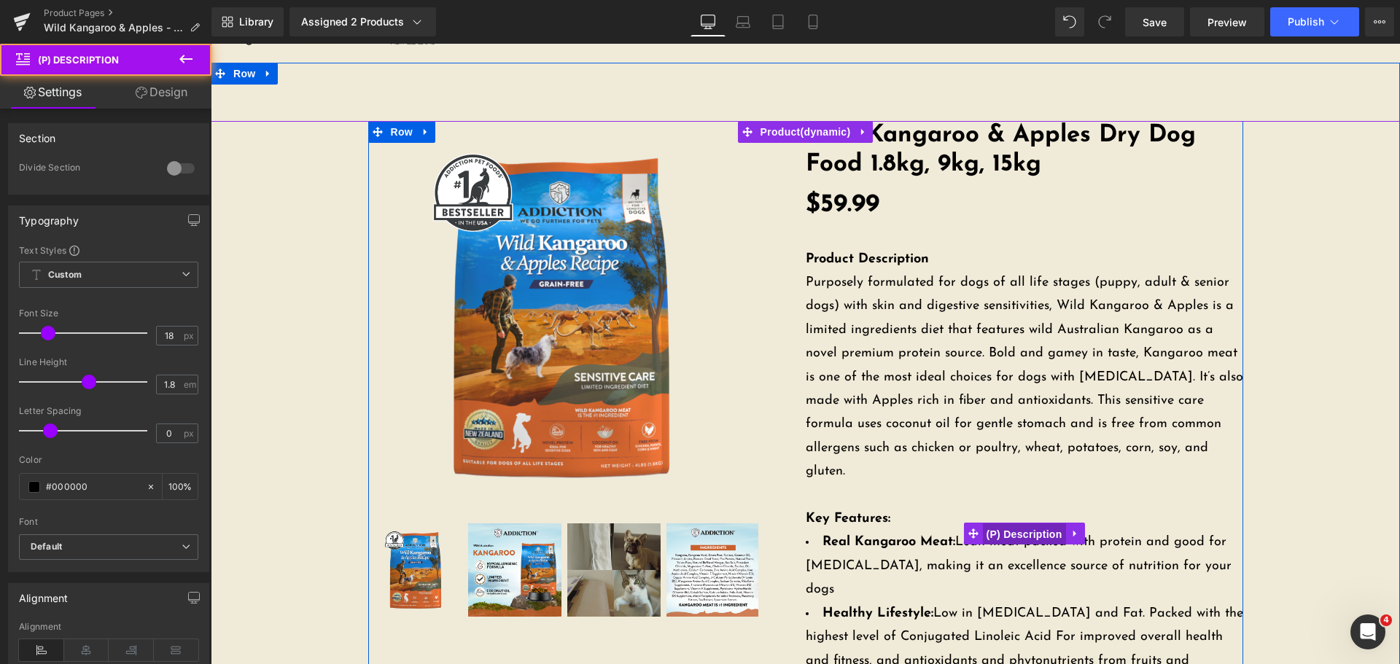
click at [1001, 524] on span "(P) Description" at bounding box center [1023, 535] width 83 height 22
click at [988, 524] on span "(P) Description" at bounding box center [1023, 535] width 83 height 22
click at [988, 523] on span "(P) Description" at bounding box center [1023, 534] width 83 height 22
click at [988, 524] on span "(P) Description" at bounding box center [1023, 535] width 83 height 22
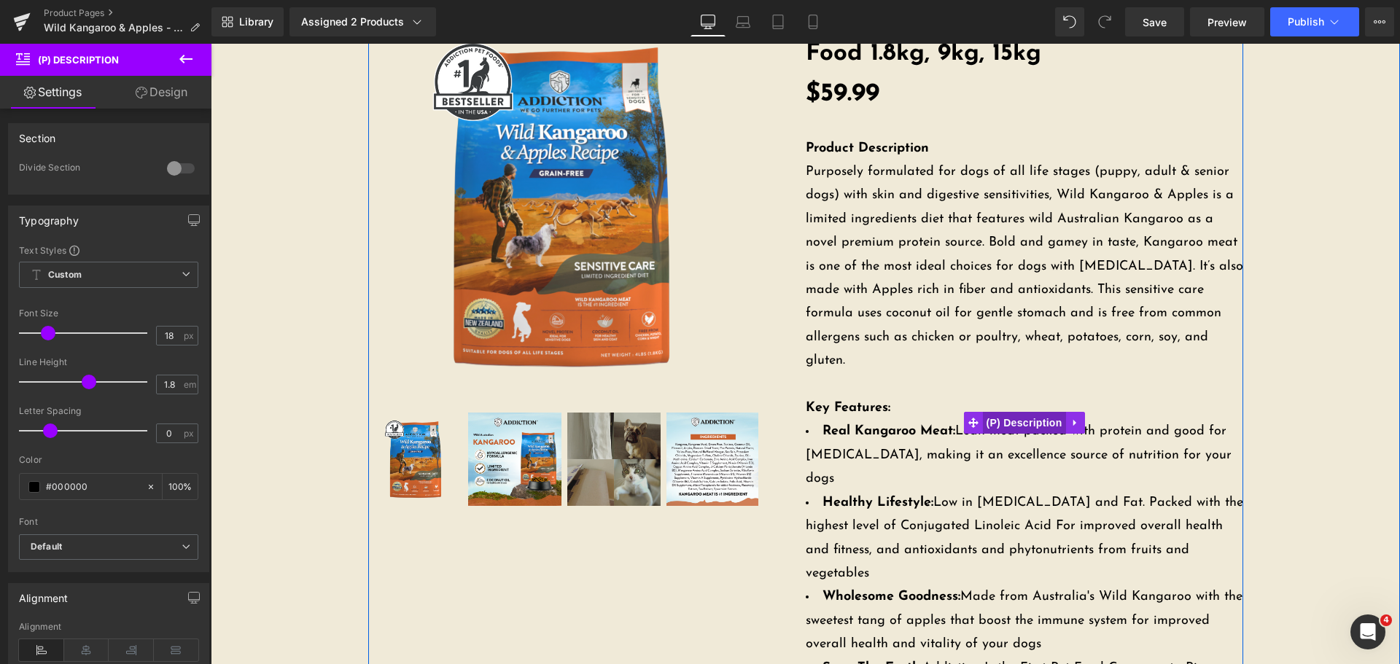
scroll to position [219, 0]
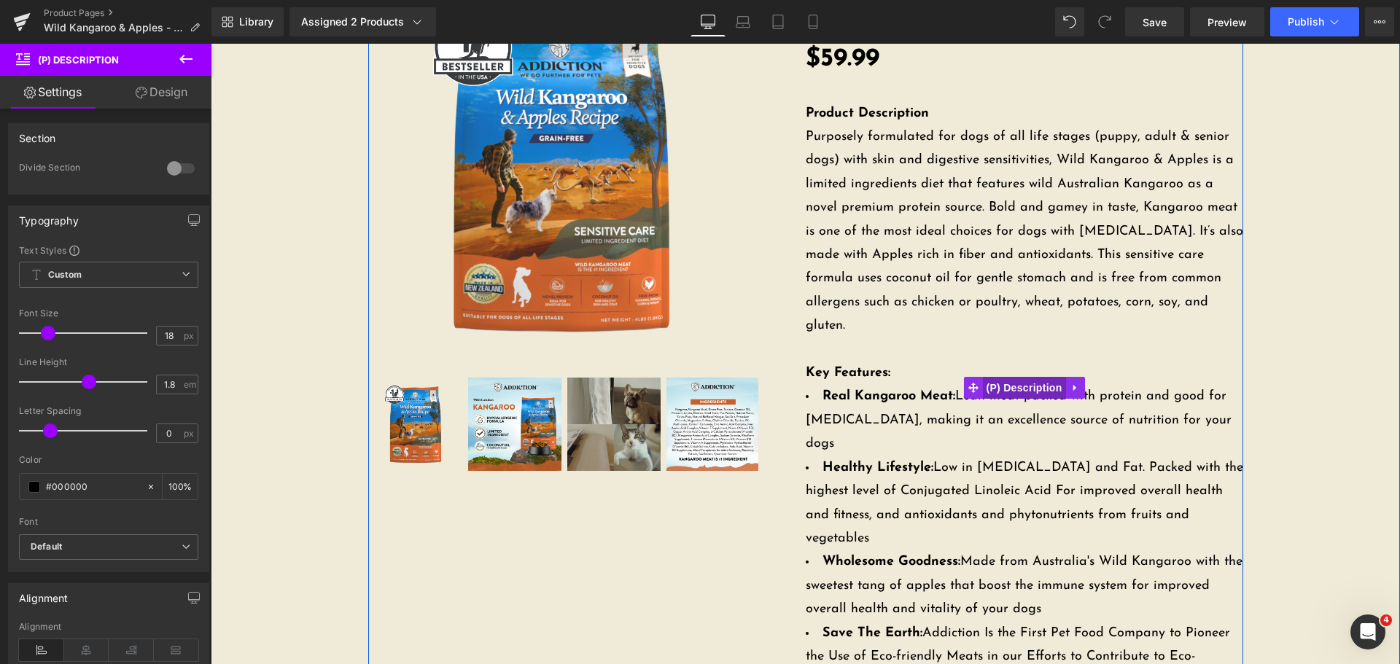
click at [1047, 377] on span "(P) Description" at bounding box center [1023, 388] width 83 height 22
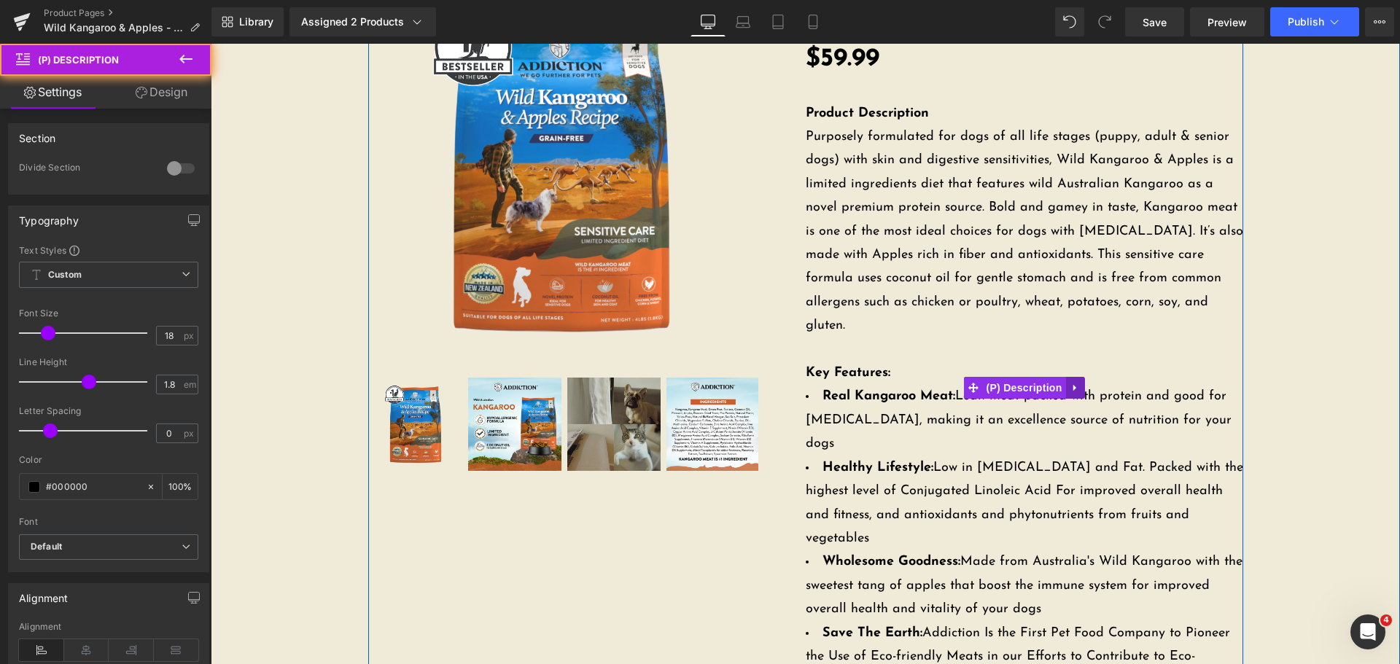
click at [1072, 382] on icon at bounding box center [1076, 387] width 10 height 11
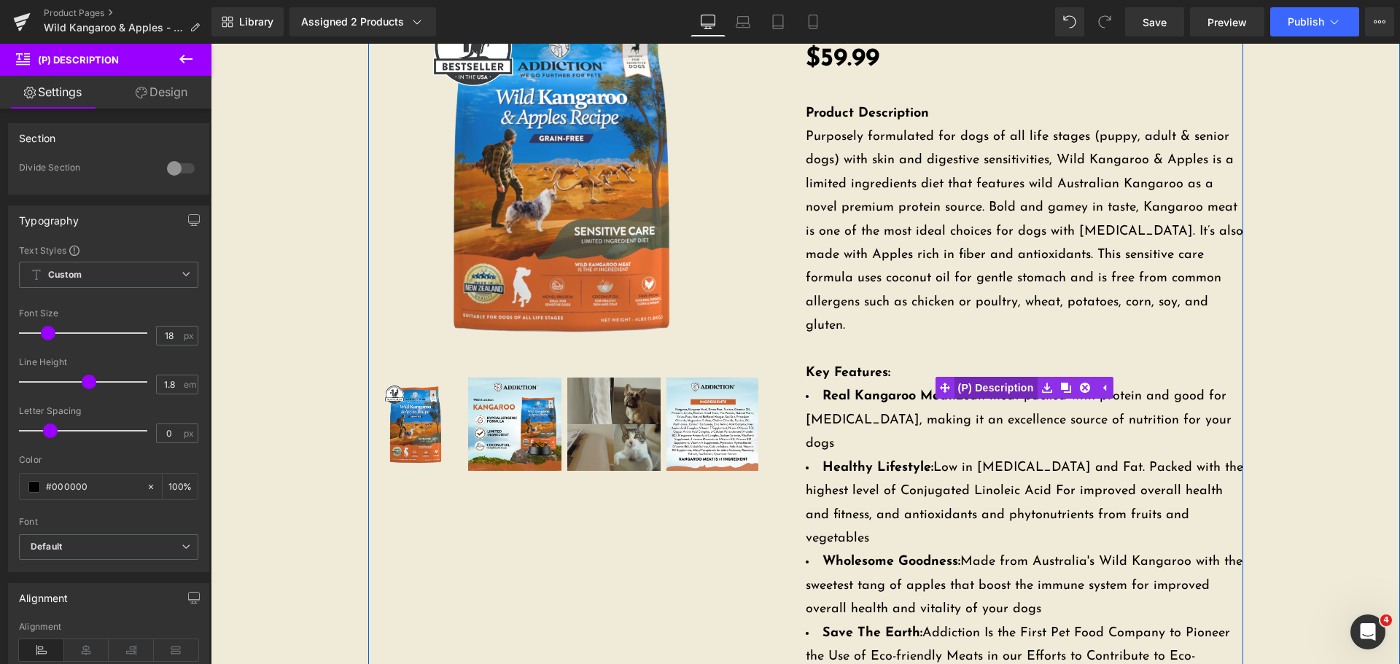
click at [992, 377] on span "(P) Description" at bounding box center [995, 388] width 83 height 22
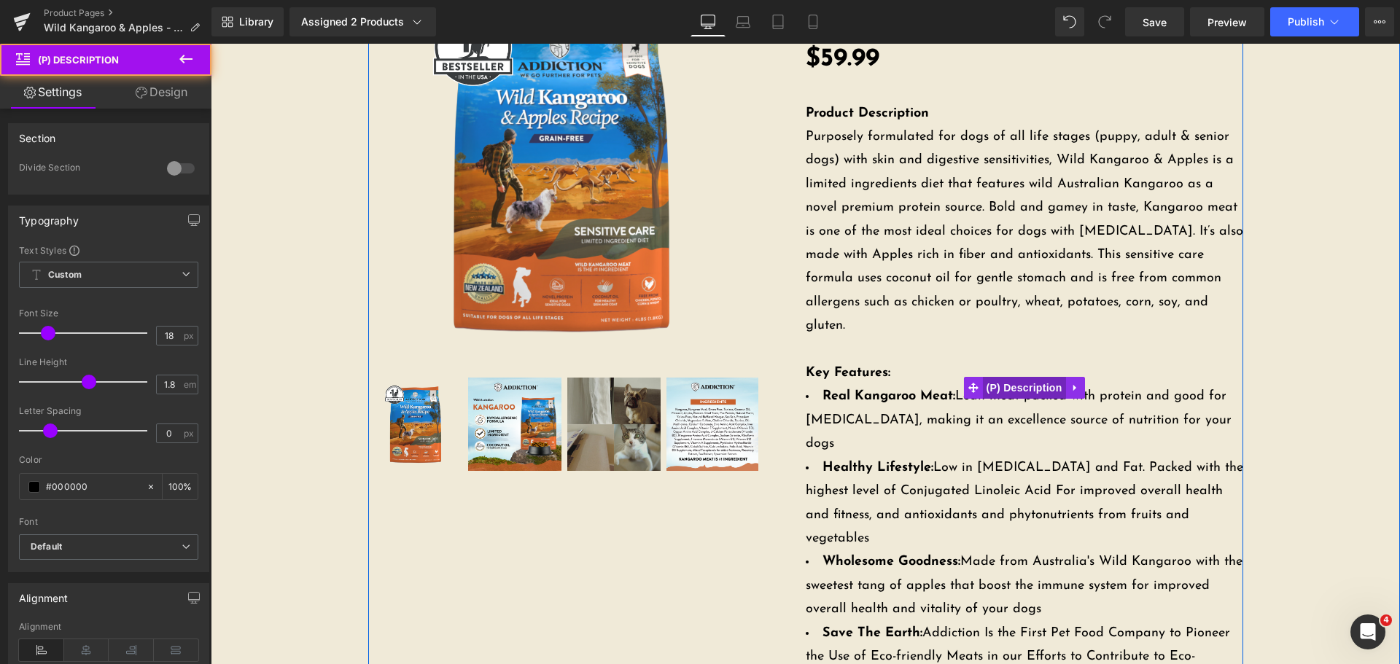
click at [992, 377] on span "(P) Description" at bounding box center [1023, 388] width 83 height 22
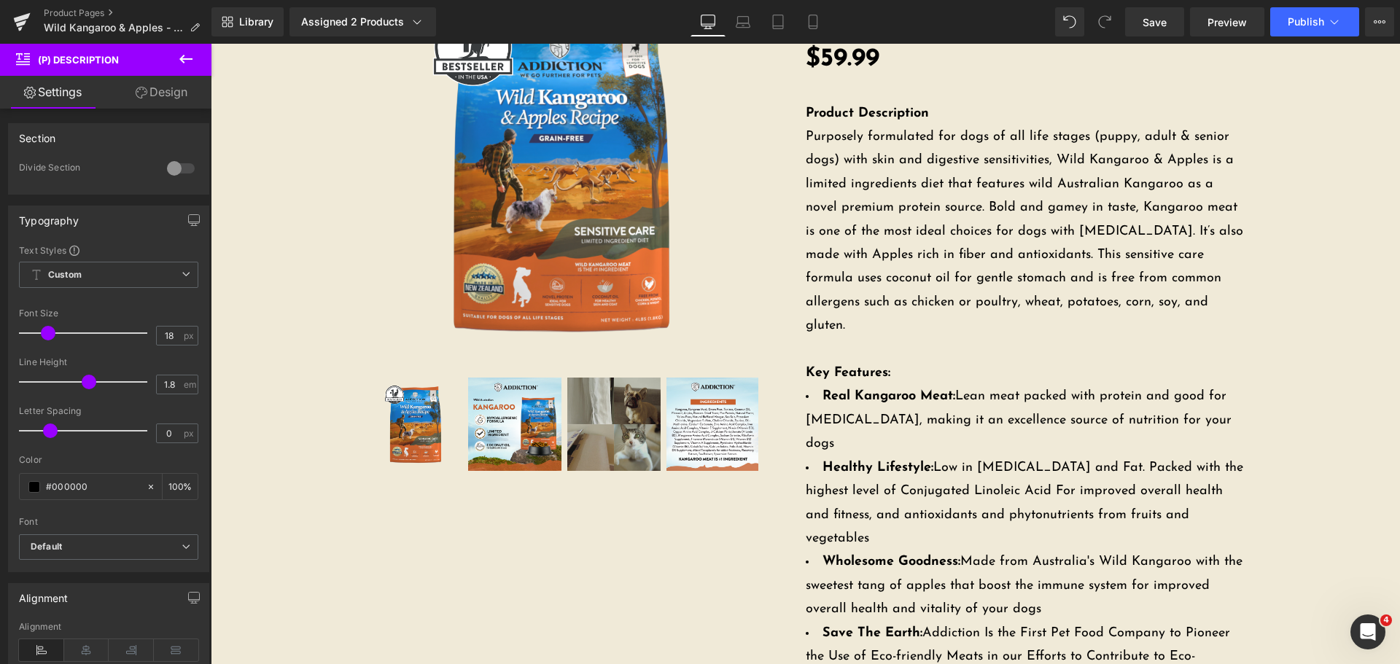
click at [26, 60] on icon at bounding box center [23, 58] width 14 height 14
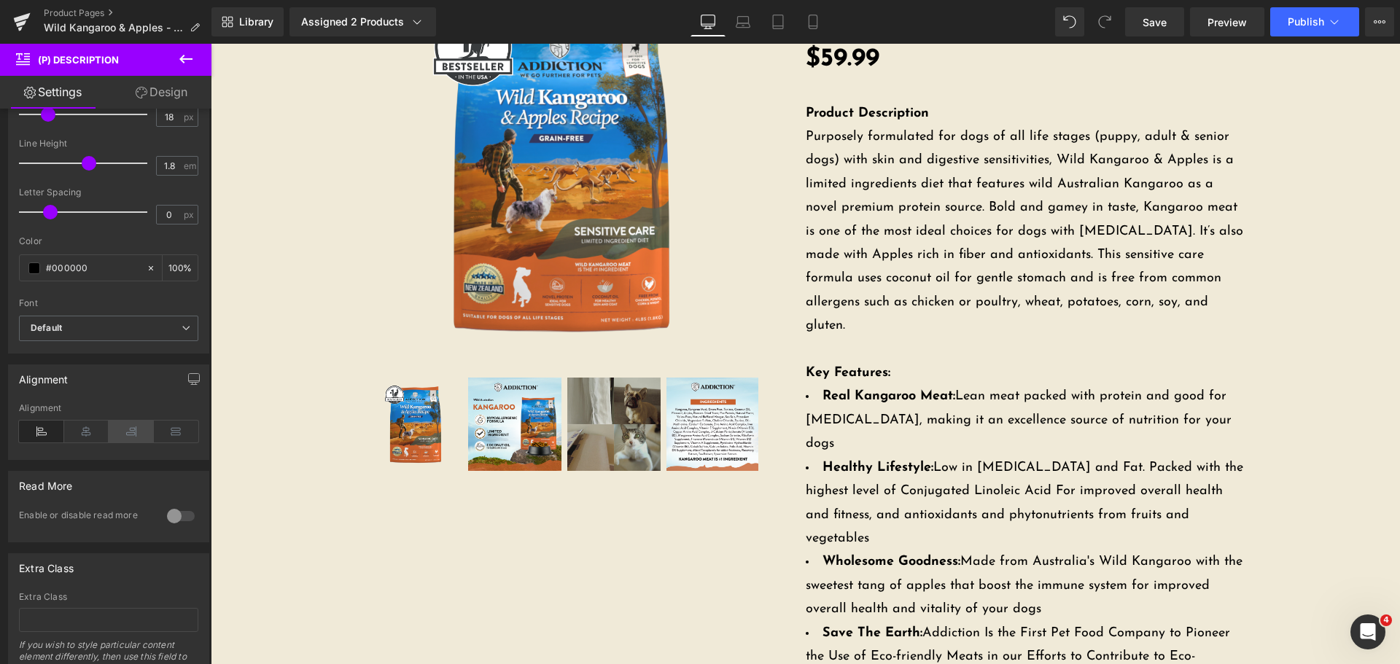
scroll to position [292, 0]
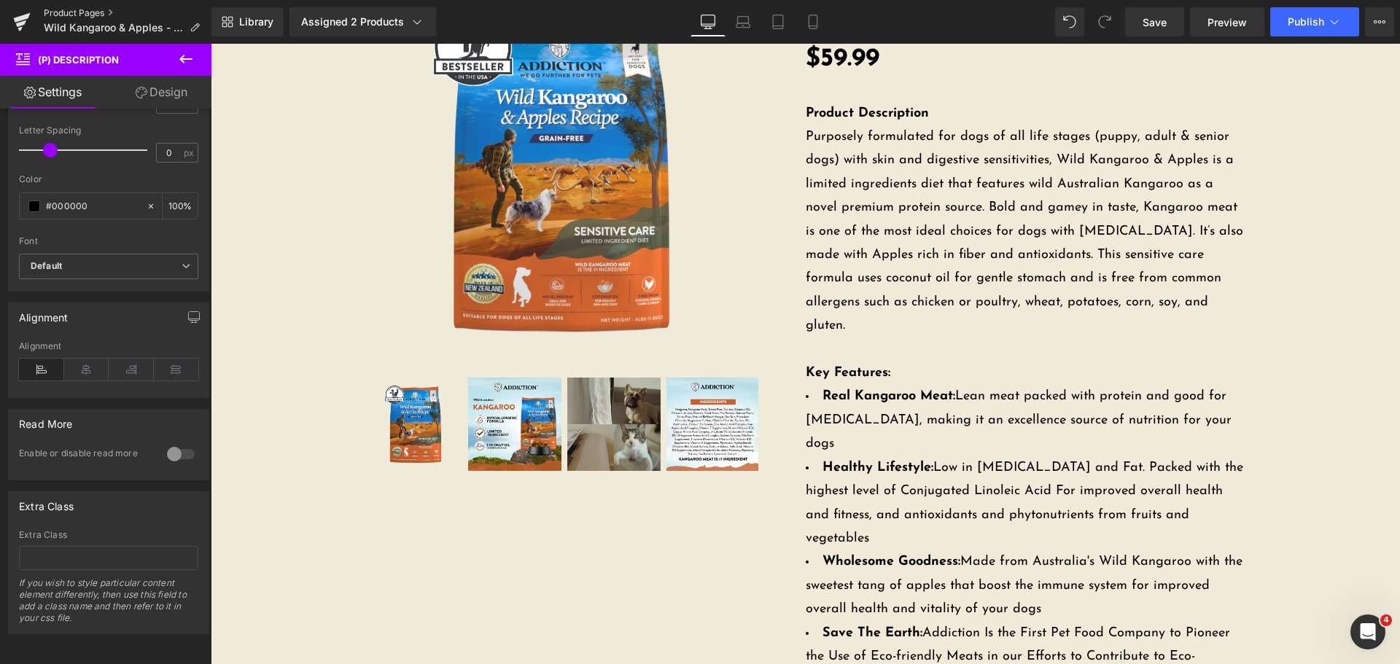
click at [96, 9] on link "Product Pages" at bounding box center [128, 13] width 168 height 12
